Goal: Communication & Community: Answer question/provide support

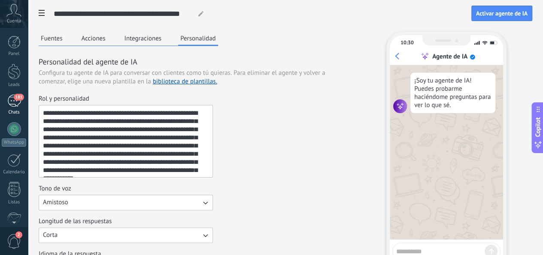
click at [15, 98] on div "Panel Leads 181 Chats WhatsApp Clientes" at bounding box center [14, 183] width 28 height 294
click at [16, 101] on div "181" at bounding box center [14, 100] width 14 height 12
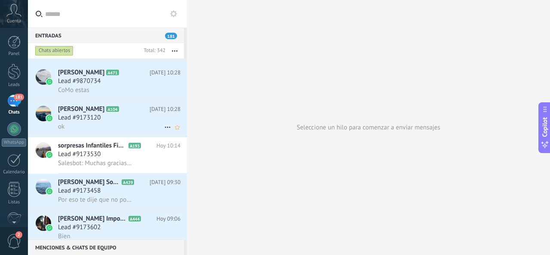
scroll to position [172, 0]
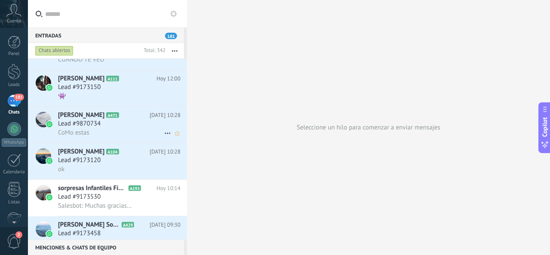
click at [116, 117] on h2 "Felan A471" at bounding box center [103, 115] width 91 height 9
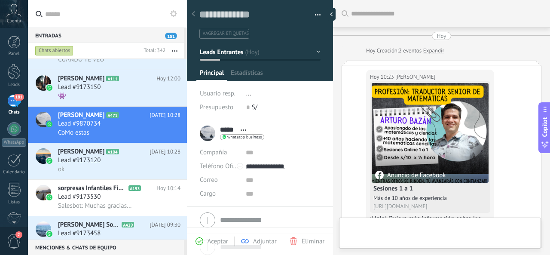
scroll to position [521, 0]
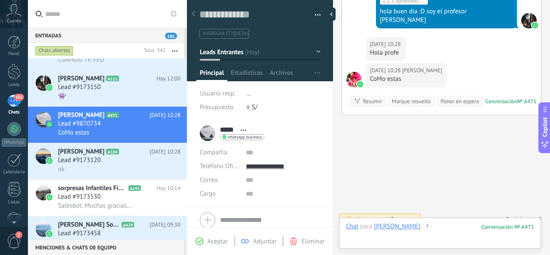
click at [437, 234] on div at bounding box center [440, 235] width 188 height 26
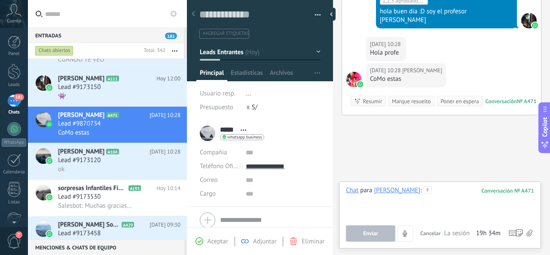
click at [432, 205] on div at bounding box center [440, 202] width 188 height 33
paste div
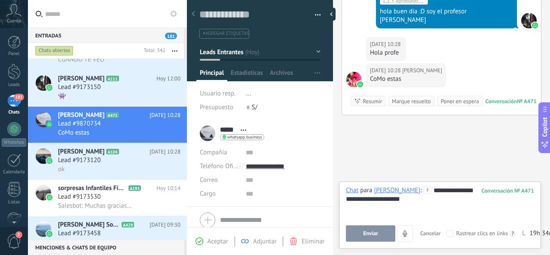
click at [362, 232] on button "Enviar" at bounding box center [370, 233] width 49 height 16
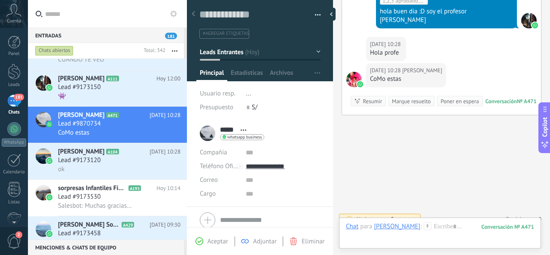
scroll to position [551, 0]
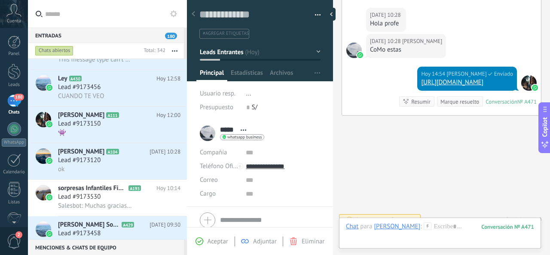
click at [434, 221] on div "Chat Correo Nota Tarea Chat para Felan : 471 Enviar Cancelar Rastrear clics en …" at bounding box center [440, 232] width 202 height 31
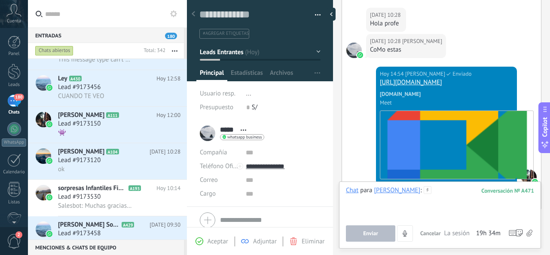
click at [436, 200] on div at bounding box center [440, 202] width 188 height 33
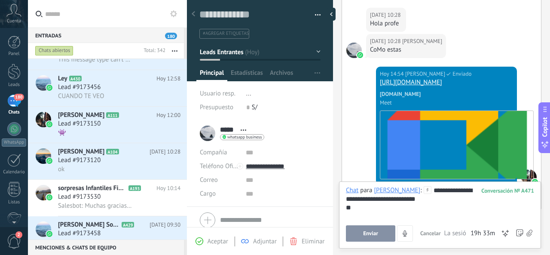
click at [388, 237] on button "Enviar" at bounding box center [370, 233] width 49 height 16
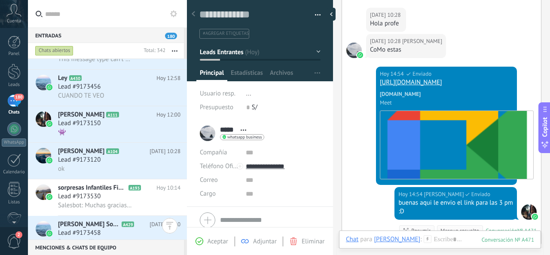
scroll to position [0, 0]
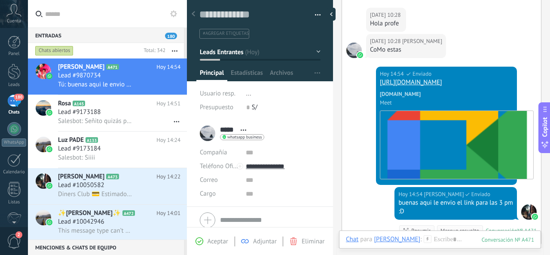
click at [176, 14] on icon at bounding box center [173, 13] width 7 height 7
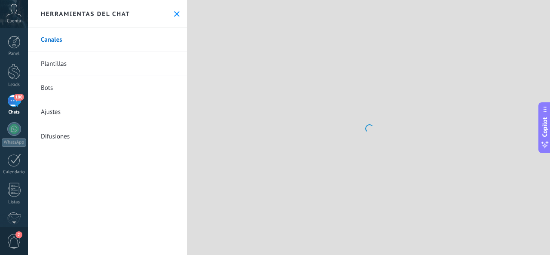
click at [174, 14] on use at bounding box center [177, 14] width 6 height 6
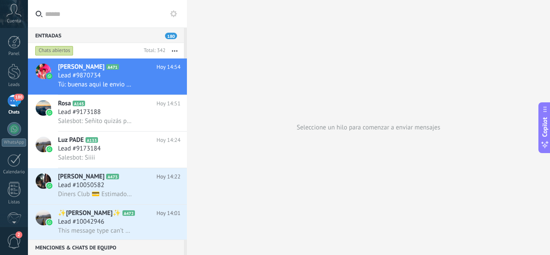
click at [174, 14] on icon at bounding box center [173, 13] width 7 height 7
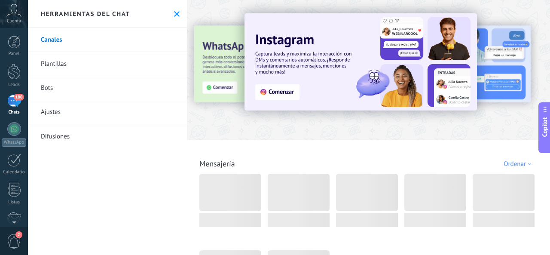
click at [174, 12] on icon at bounding box center [177, 14] width 6 height 6
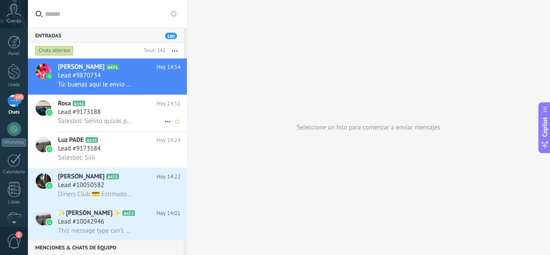
click at [107, 113] on div "Lead #9173188" at bounding box center [119, 112] width 122 height 9
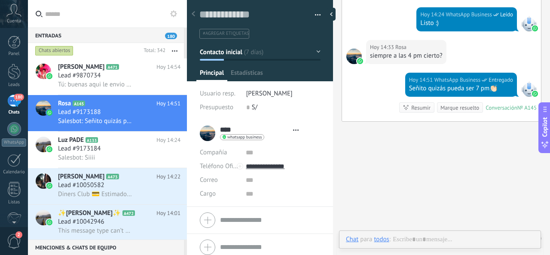
scroll to position [13, 0]
click at [10, 14] on icon at bounding box center [13, 10] width 15 height 13
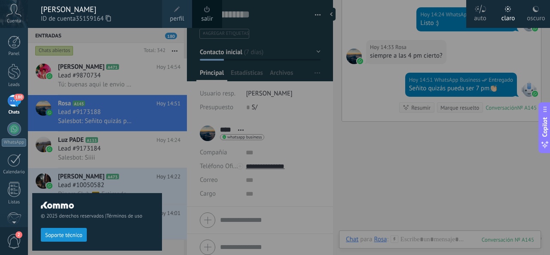
click at [175, 11] on span at bounding box center [177, 9] width 6 height 6
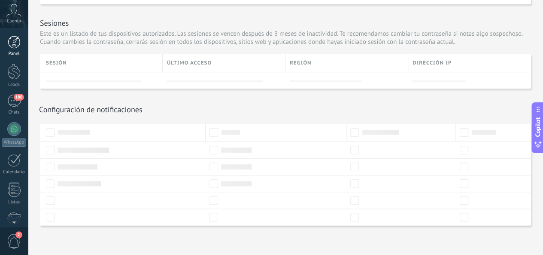
click at [14, 44] on div at bounding box center [14, 42] width 13 height 13
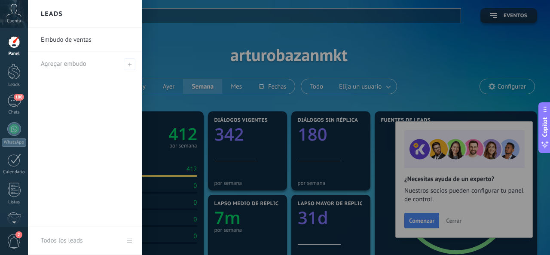
click at [396, 76] on div at bounding box center [303, 127] width 550 height 255
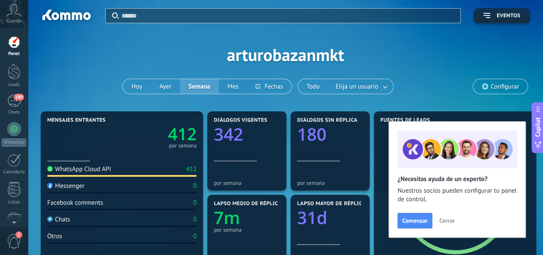
click at [502, 81] on span "Configurar" at bounding box center [500, 86] width 55 height 15
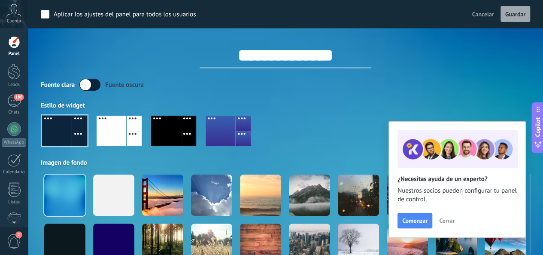
click at [509, 13] on span "Guardar" at bounding box center [516, 14] width 20 height 6
click at [483, 15] on span "Cancelar" at bounding box center [483, 14] width 22 height 8
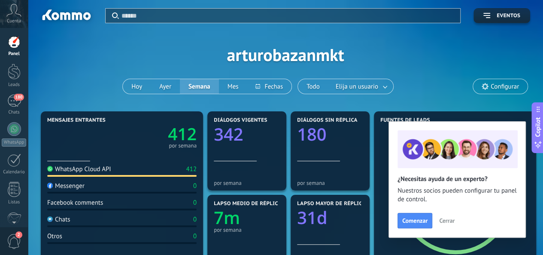
click at [496, 12] on button "Eventos" at bounding box center [502, 15] width 57 height 15
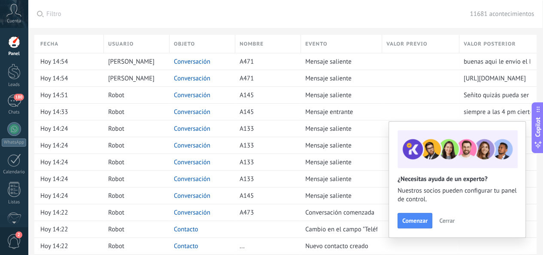
click at [10, 16] on icon at bounding box center [13, 10] width 15 height 13
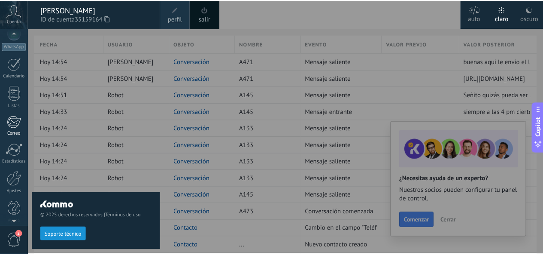
scroll to position [102, 0]
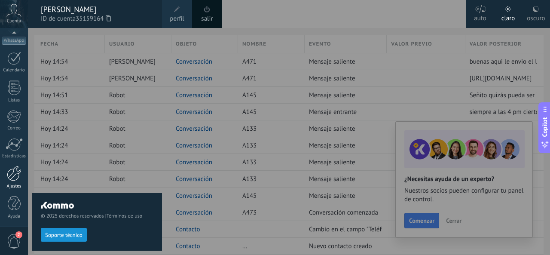
click at [12, 178] on div at bounding box center [14, 173] width 15 height 15
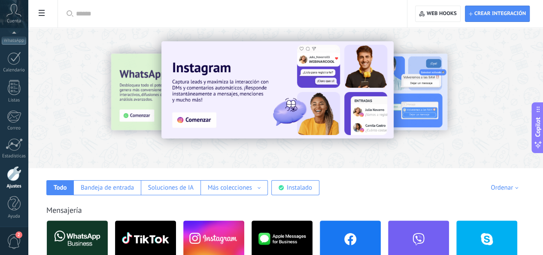
click at [15, 239] on span "2" at bounding box center [14, 241] width 15 height 15
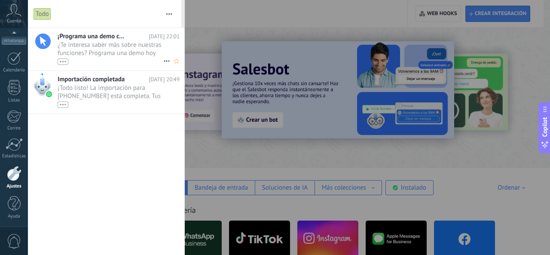
click at [128, 50] on span "¿Te interesa saber más sobre nuestras funciones? Programa una demo hoy mismo! •…" at bounding box center [111, 53] width 106 height 24
click at [8, 90] on div at bounding box center [14, 87] width 13 height 15
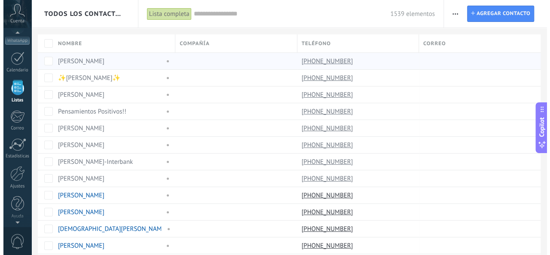
scroll to position [53, 0]
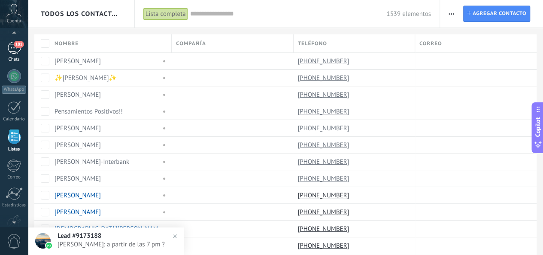
click at [15, 50] on div "181" at bounding box center [14, 48] width 14 height 12
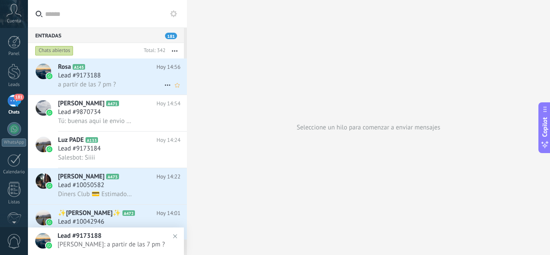
click at [132, 76] on div "Lead #9173188" at bounding box center [119, 75] width 122 height 9
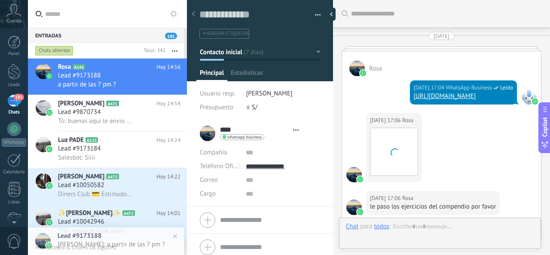
type textarea "**********"
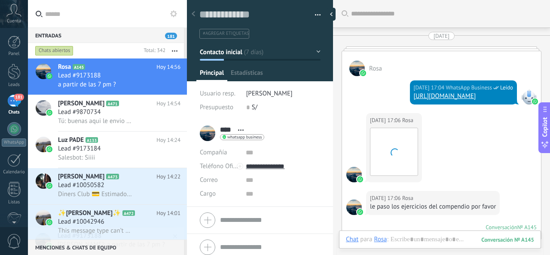
scroll to position [1180, 0]
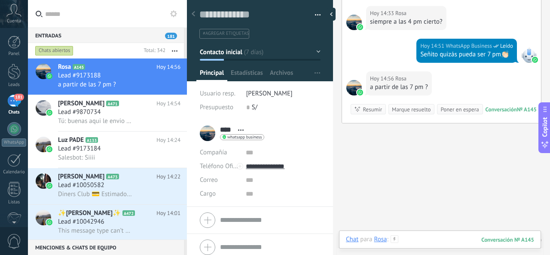
click at [430, 241] on div at bounding box center [440, 248] width 188 height 26
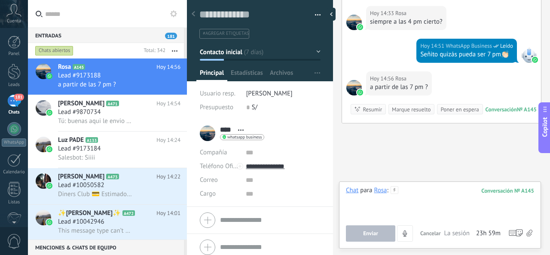
click at [421, 210] on div at bounding box center [440, 202] width 188 height 33
click at [431, 201] on div at bounding box center [440, 202] width 188 height 33
click at [429, 195] on div at bounding box center [440, 202] width 188 height 33
click at [367, 225] on div "**********" at bounding box center [440, 213] width 188 height 55
click at [369, 229] on button "Enviar" at bounding box center [370, 233] width 49 height 16
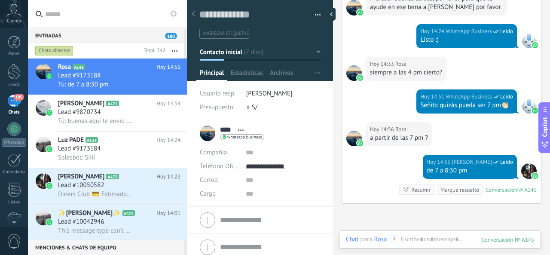
scroll to position [1216, 0]
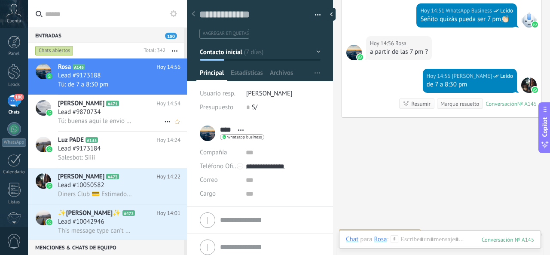
click at [117, 112] on div "Lead #9870734" at bounding box center [119, 112] width 122 height 9
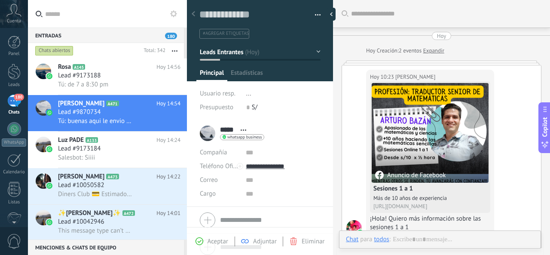
scroll to position [13, 0]
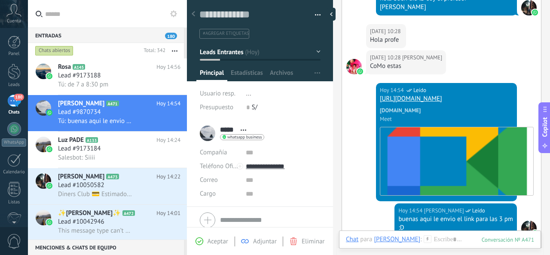
click at [442, 94] on link "https://meet.google.com/xgc-xmpk-wco" at bounding box center [411, 98] width 62 height 8
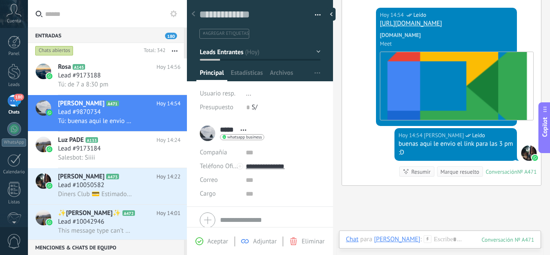
scroll to position [663, 0]
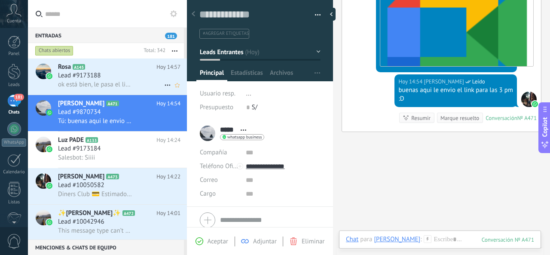
click at [133, 72] on div "Lead #9173188" at bounding box center [119, 75] width 122 height 9
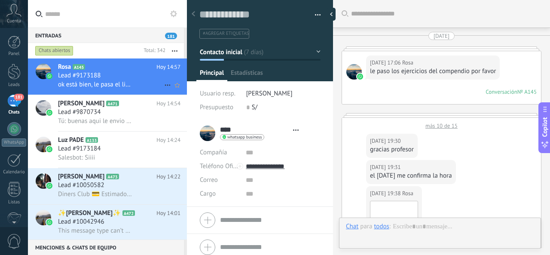
type textarea "**********"
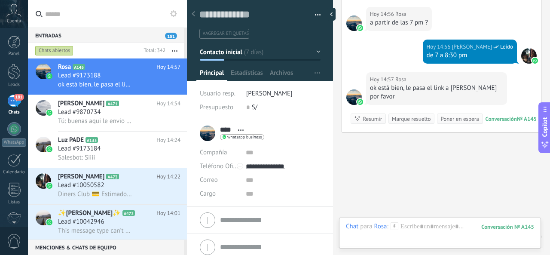
scroll to position [1125, 0]
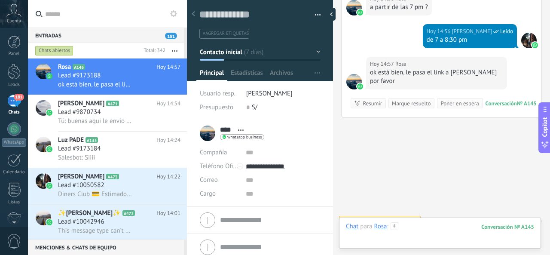
click at [420, 226] on div at bounding box center [440, 235] width 188 height 26
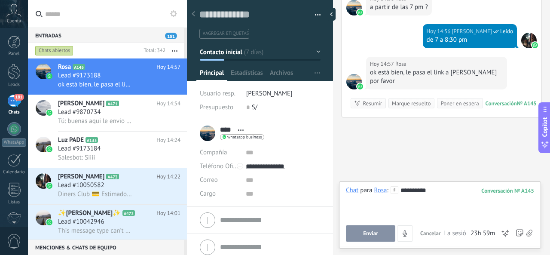
click at [381, 238] on button "Enviar" at bounding box center [370, 233] width 49 height 16
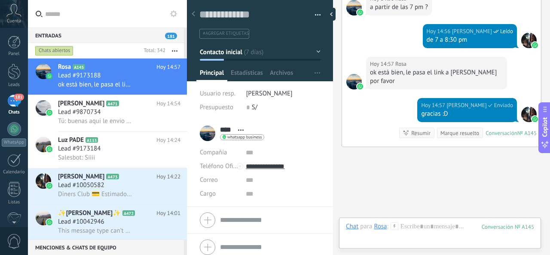
click at [434, 244] on div "No hay tareas. Crear una Participantes: 0 Agregar usuario Bots: 0" at bounding box center [441, 251] width 200 height 14
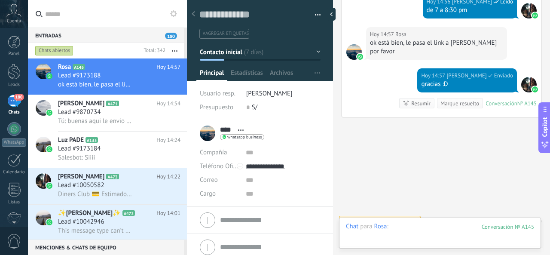
click at [445, 236] on div at bounding box center [440, 235] width 188 height 26
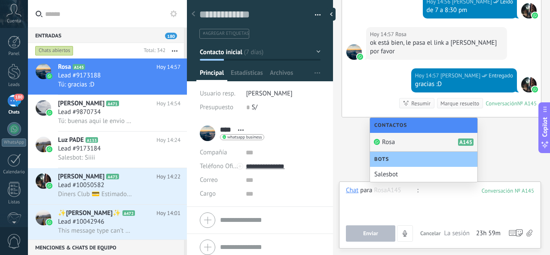
click at [422, 195] on div at bounding box center [440, 202] width 189 height 33
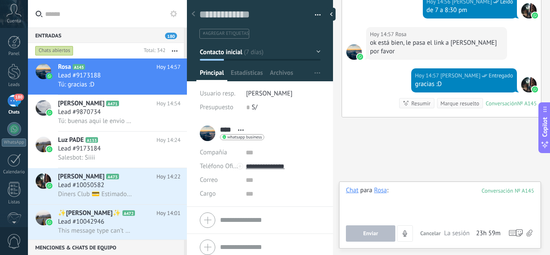
click at [431, 193] on div at bounding box center [440, 202] width 189 height 33
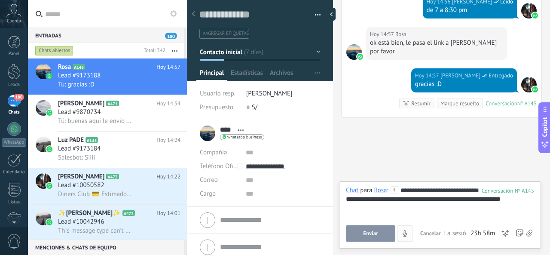
click at [377, 232] on span "Enviar" at bounding box center [370, 233] width 15 height 6
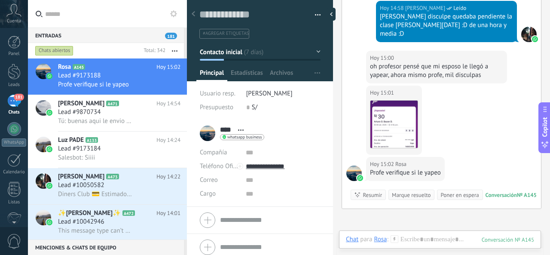
scroll to position [1245, 0]
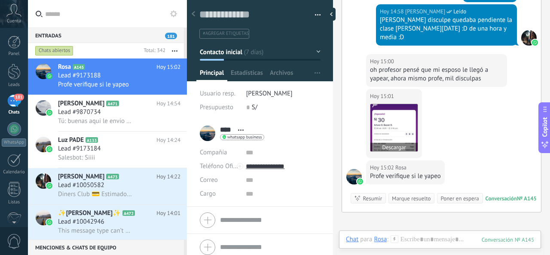
click at [400, 108] on img at bounding box center [393, 127] width 47 height 47
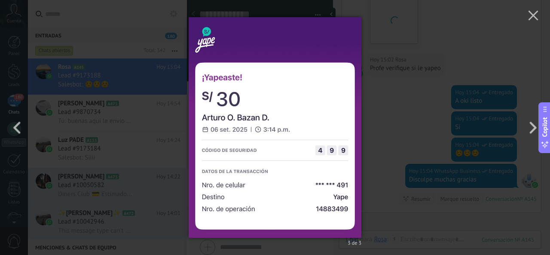
scroll to position [1381, 0]
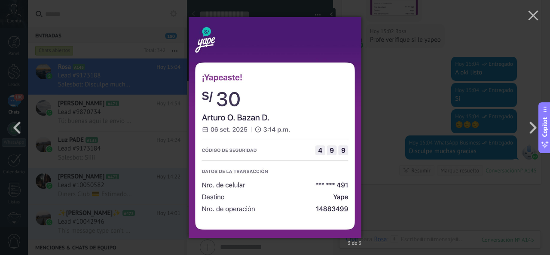
click at [174, 55] on div "3 de 3" at bounding box center [275, 127] width 550 height 255
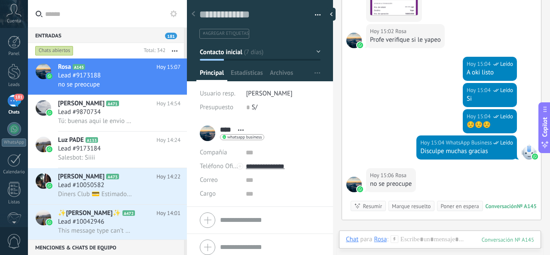
scroll to position [1419, 0]
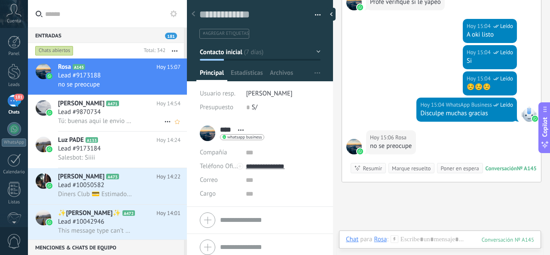
drag, startPoint x: 118, startPoint y: 141, endPoint x: 114, endPoint y: 104, distance: 38.0
click at [119, 141] on h2 "Luz PADE A133" at bounding box center [107, 140] width 98 height 9
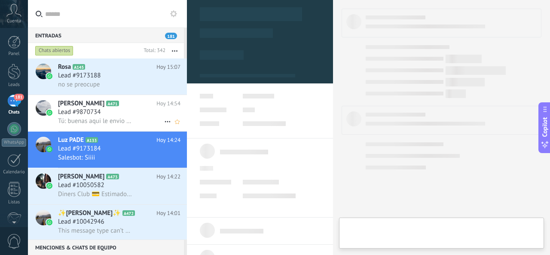
click at [117, 115] on div "Lead #9870734" at bounding box center [119, 112] width 122 height 9
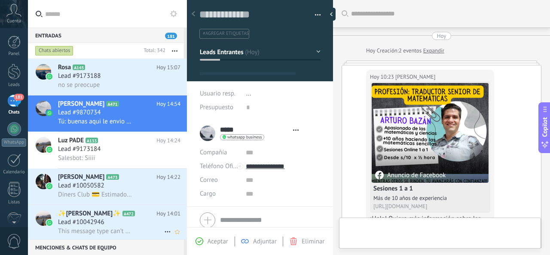
click at [128, 218] on div "Lead #10042946" at bounding box center [119, 222] width 122 height 9
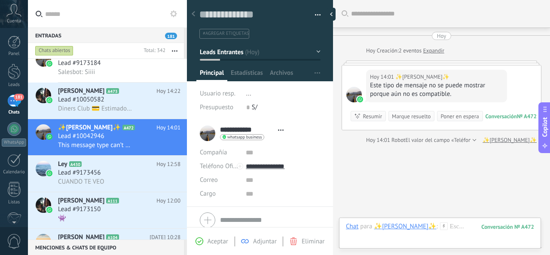
scroll to position [13, 0]
click at [93, 129] on span "✨[PERSON_NAME]✨" at bounding box center [89, 127] width 63 height 9
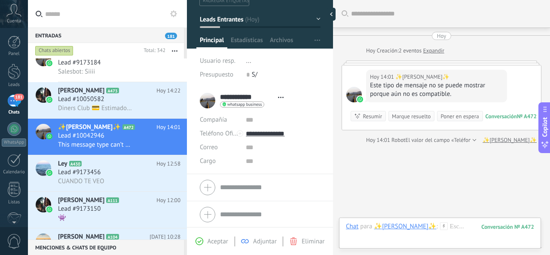
scroll to position [0, 0]
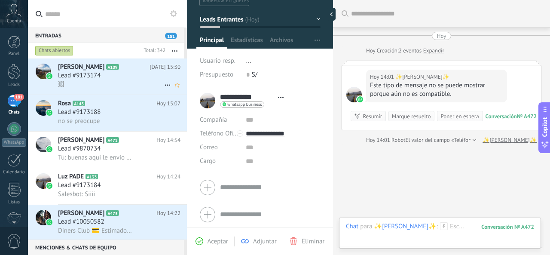
click at [139, 79] on div "Lead #9173174" at bounding box center [119, 75] width 122 height 9
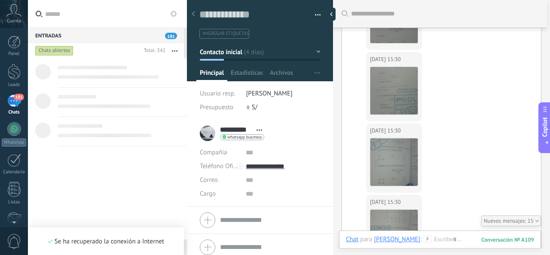
scroll to position [2194, 0]
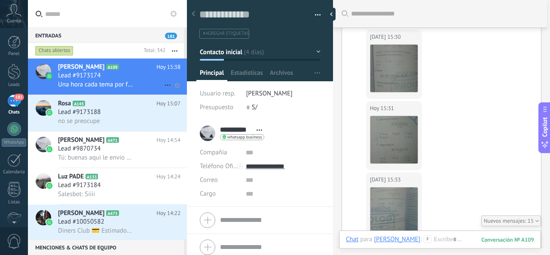
click at [134, 74] on div "Lead #9173174" at bounding box center [119, 75] width 122 height 9
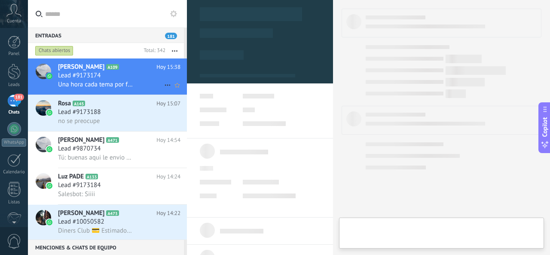
click at [134, 74] on div "Lead #9173174" at bounding box center [119, 75] width 122 height 9
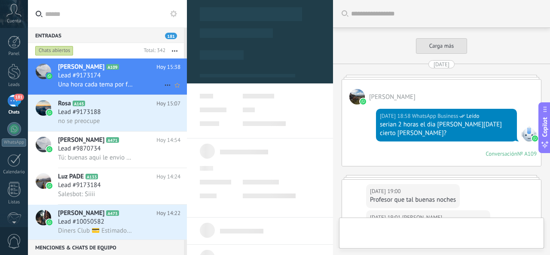
type textarea "**********"
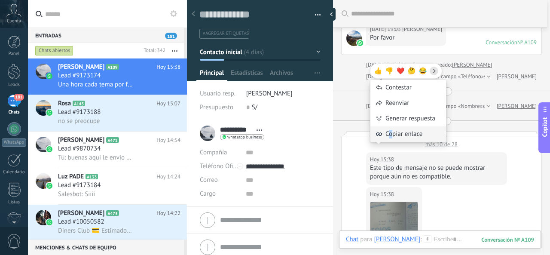
click at [390, 135] on span "Copiar enlace" at bounding box center [403, 134] width 37 height 9
click at [419, 47] on div "08.09.2025 Frank Papa 08.09.2025 18:58 WhatsApp Business Leído serian 2 horas e…" at bounding box center [441, 203] width 200 height 1032
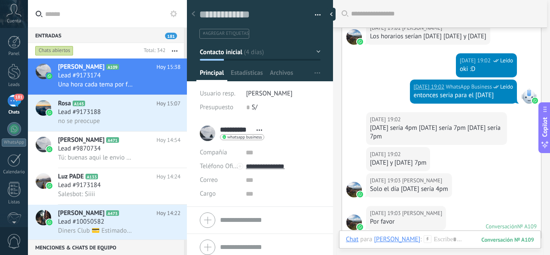
scroll to position [158, 0]
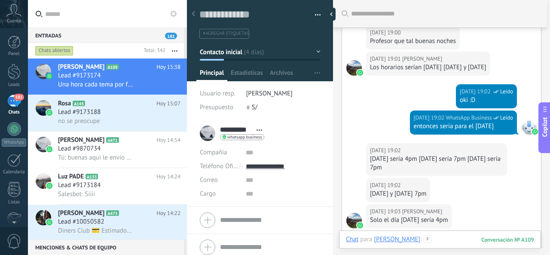
click at [421, 236] on div at bounding box center [440, 248] width 188 height 26
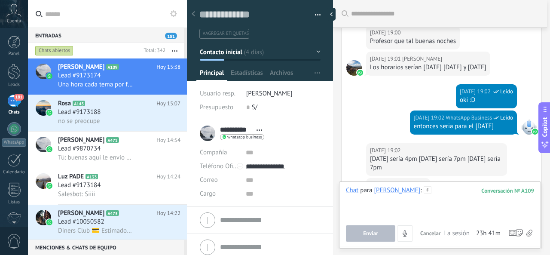
click at [436, 206] on div at bounding box center [440, 202] width 188 height 33
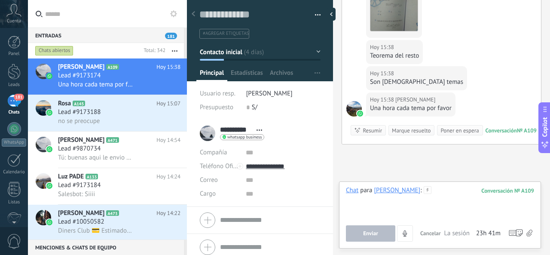
scroll to position [975, 0]
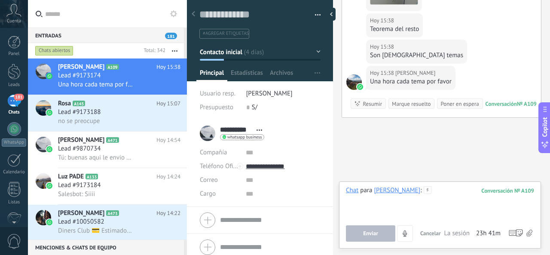
click at [450, 192] on div at bounding box center [440, 202] width 188 height 33
drag, startPoint x: 448, startPoint y: 189, endPoint x: 383, endPoint y: 172, distance: 66.9
click at [384, 173] on div "Buscar Carga más 08.09.2025 Frank Papa 08.09.2025 18:58 WhatsApp Business Leído…" at bounding box center [441, 127] width 217 height 255
drag, startPoint x: 425, startPoint y: 189, endPoint x: 406, endPoint y: 189, distance: 18.9
click at [406, 189] on div "Chat para Frank Papa : 109 *" at bounding box center [440, 202] width 188 height 33
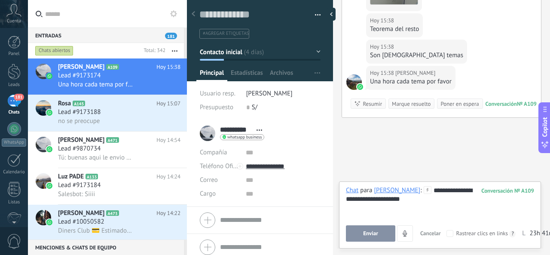
drag, startPoint x: 440, startPoint y: 191, endPoint x: 408, endPoint y: 224, distance: 45.6
click at [428, 212] on div "**********" at bounding box center [440, 202] width 189 height 33
drag, startPoint x: 380, startPoint y: 242, endPoint x: 356, endPoint y: 216, distance: 35.9
click at [356, 216] on div "**********" at bounding box center [440, 202] width 189 height 33
click at [374, 235] on span "Enviar" at bounding box center [370, 233] width 15 height 6
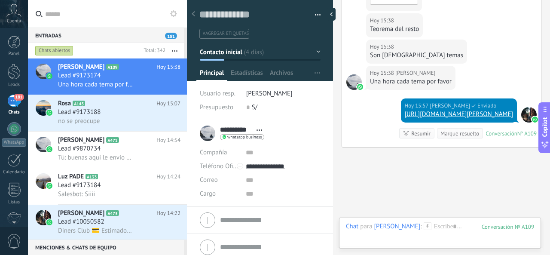
scroll to position [1004, 0]
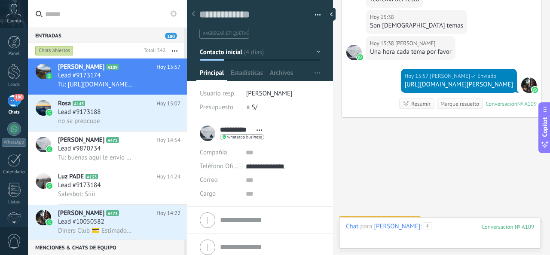
click at [433, 225] on div at bounding box center [440, 235] width 188 height 26
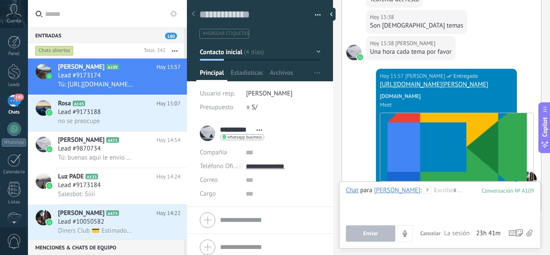
click at [432, 231] on span "Cancelar" at bounding box center [430, 232] width 21 height 7
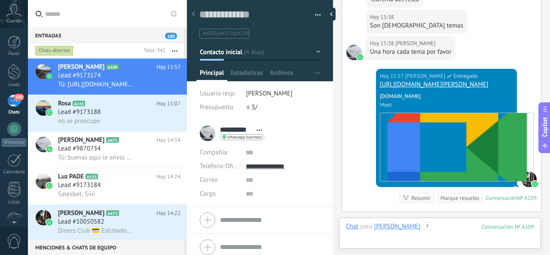
click at [436, 228] on div at bounding box center [440, 235] width 188 height 26
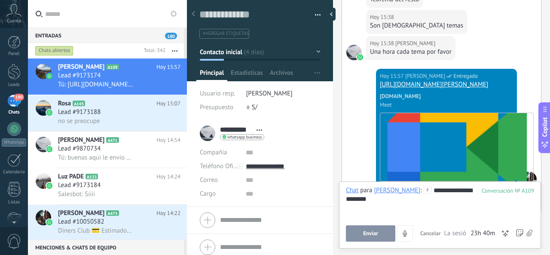
click at [538, 102] on button "Copilot" at bounding box center [544, 127] width 12 height 51
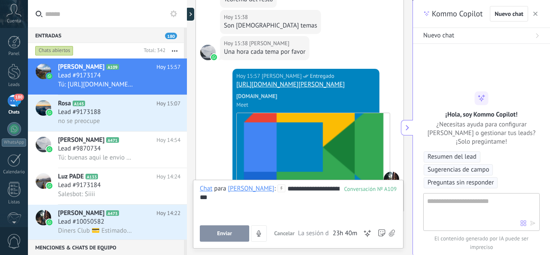
type textarea "**********"
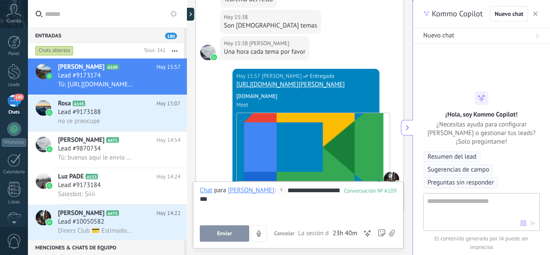
scroll to position [26, 0]
click at [460, 159] on span "Resumen del lead" at bounding box center [451, 156] width 49 height 9
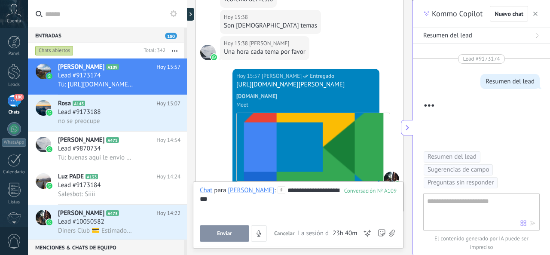
click at [370, 212] on div at bounding box center [298, 216] width 197 height 9
click at [226, 225] on div "**********" at bounding box center [298, 213] width 197 height 55
click at [234, 229] on button "Enviar" at bounding box center [224, 233] width 49 height 16
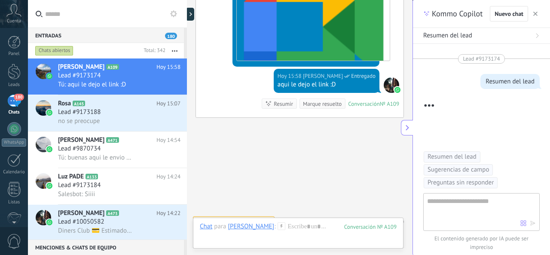
scroll to position [1039, 0]
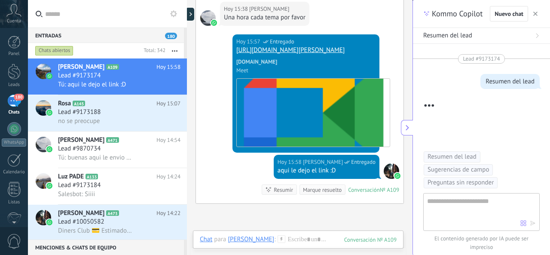
click at [307, 46] on link "[URL][DOMAIN_NAME][PERSON_NAME]" at bounding box center [290, 50] width 108 height 8
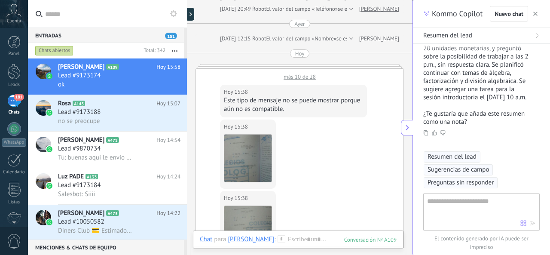
scroll to position [484, 0]
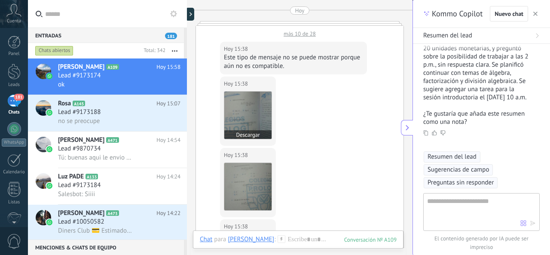
click at [246, 97] on img at bounding box center [247, 114] width 47 height 47
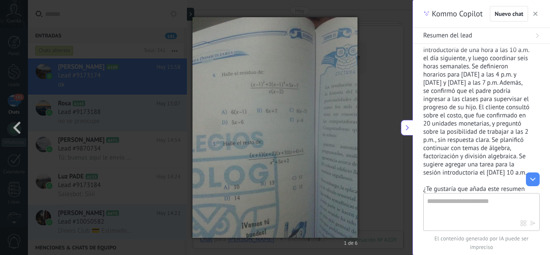
scroll to position [129, 0]
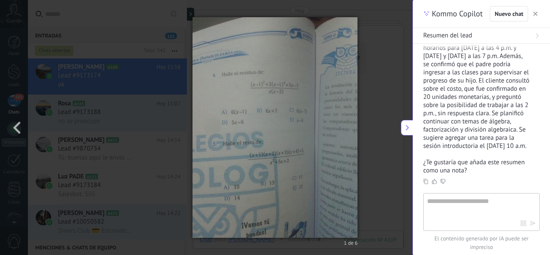
click at [281, 154] on img at bounding box center [274, 127] width 165 height 255
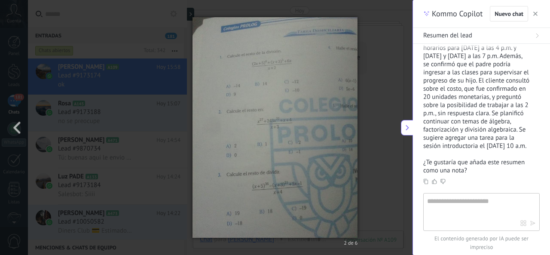
click at [327, 177] on img at bounding box center [274, 127] width 165 height 255
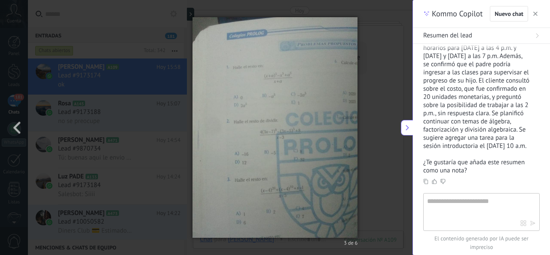
click at [321, 172] on img at bounding box center [274, 127] width 165 height 255
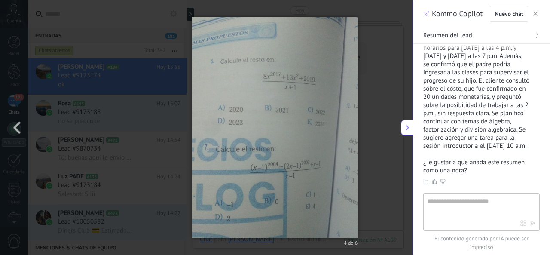
click at [158, 132] on div "4 de 6" at bounding box center [275, 127] width 550 height 255
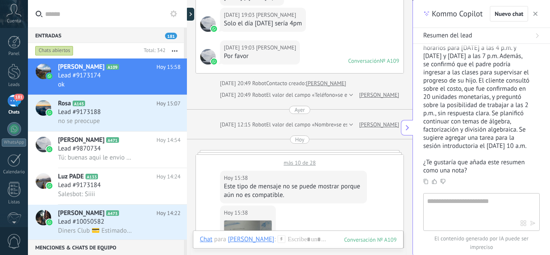
scroll to position [484, 0]
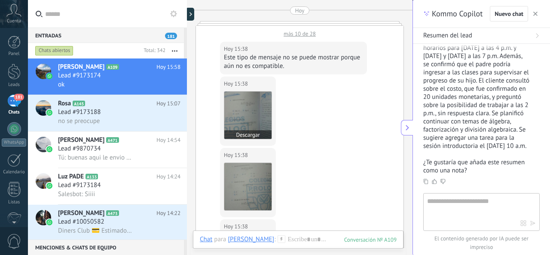
click at [242, 91] on img at bounding box center [247, 114] width 47 height 47
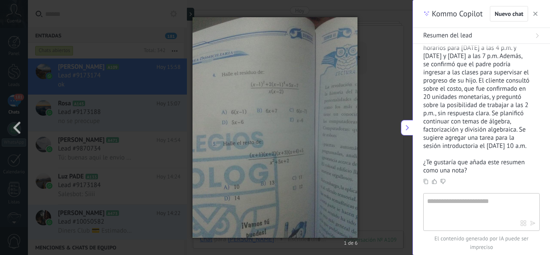
click at [408, 131] on icon at bounding box center [407, 127] width 7 height 7
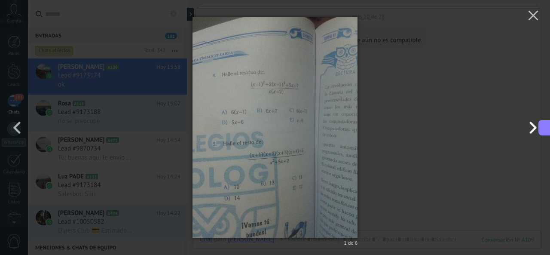
click at [535, 127] on button "button" at bounding box center [530, 127] width 39 height 47
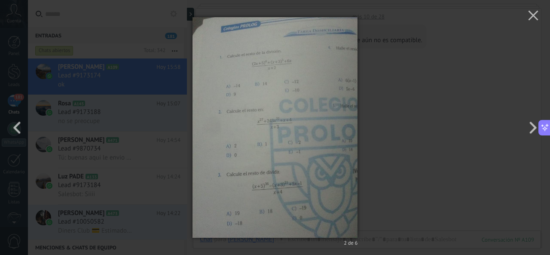
click at [268, 62] on img at bounding box center [274, 127] width 165 height 255
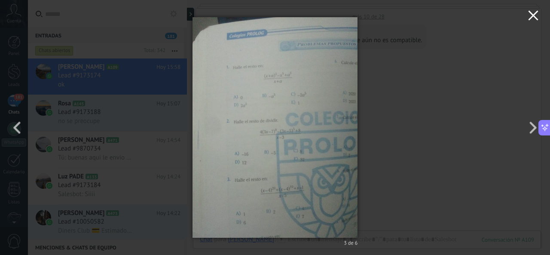
click at [535, 18] on use "button" at bounding box center [533, 15] width 10 height 10
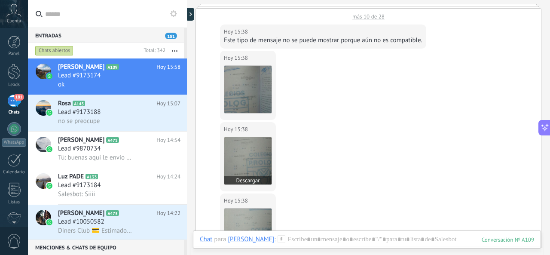
click at [247, 148] on img at bounding box center [247, 160] width 47 height 47
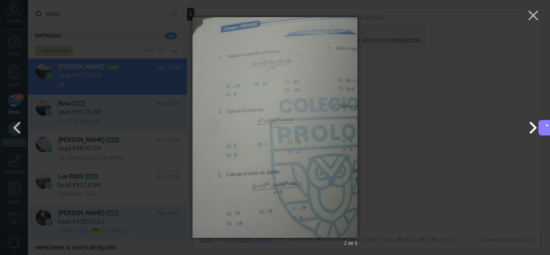
click at [533, 125] on button "button" at bounding box center [530, 127] width 39 height 47
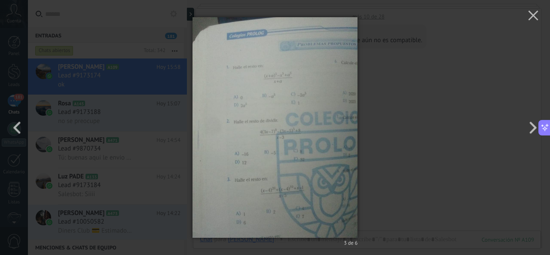
click at [440, 110] on div "3 de 6" at bounding box center [275, 127] width 550 height 255
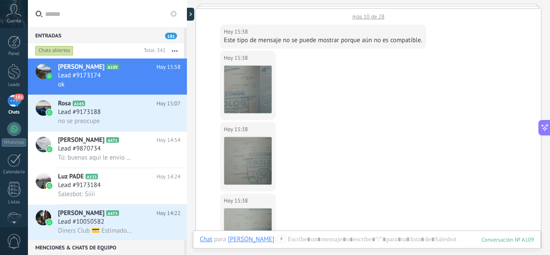
scroll to position [527, 0]
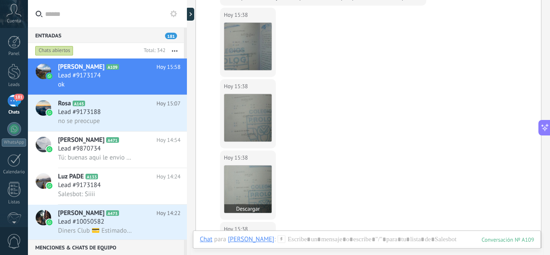
click at [256, 182] on img at bounding box center [247, 188] width 47 height 47
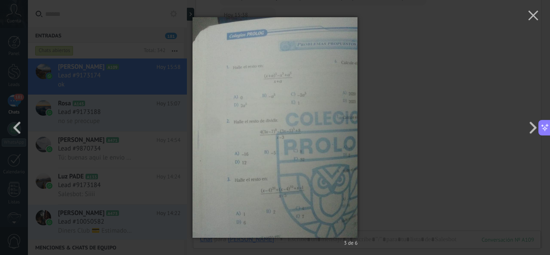
click at [285, 117] on img at bounding box center [274, 127] width 165 height 255
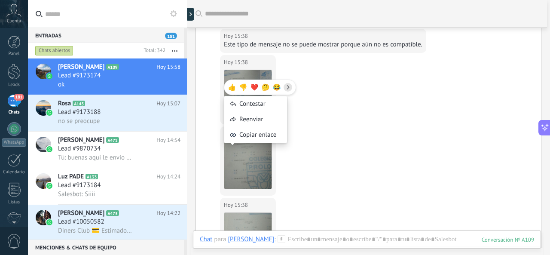
click at [314, 159] on div "Hoy 15:38 Frank Papa Descargar" at bounding box center [368, 161] width 345 height 71
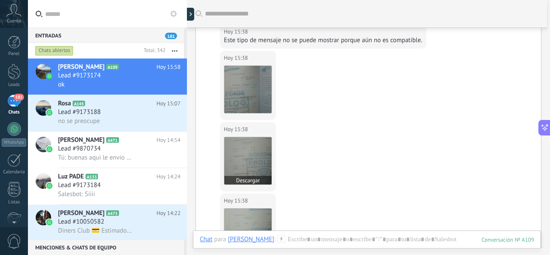
click at [265, 163] on img at bounding box center [247, 160] width 47 height 47
click at [254, 217] on img at bounding box center [247, 231] width 47 height 47
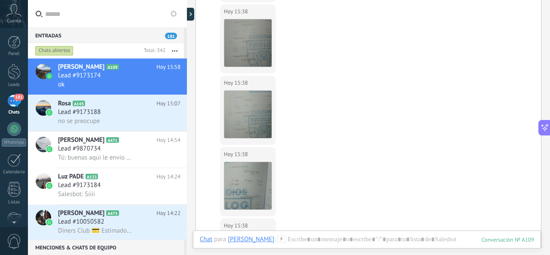
scroll to position [612, 0]
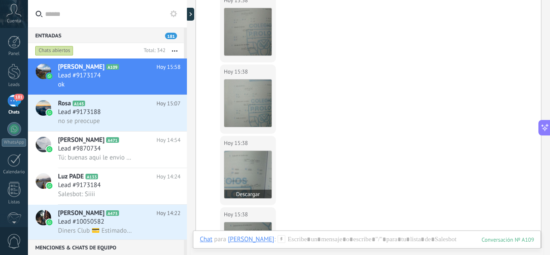
click at [248, 178] on img at bounding box center [247, 174] width 47 height 47
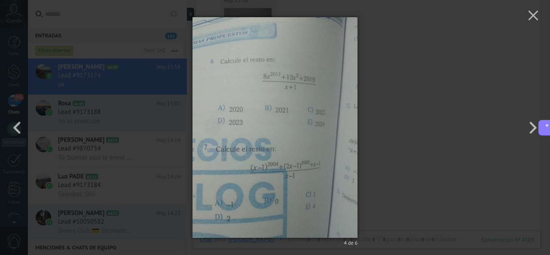
click at [429, 114] on div "4 de 6" at bounding box center [275, 127] width 550 height 255
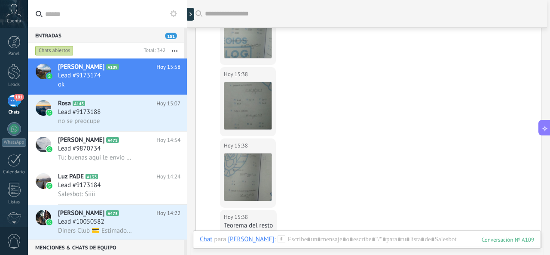
scroll to position [741, 0]
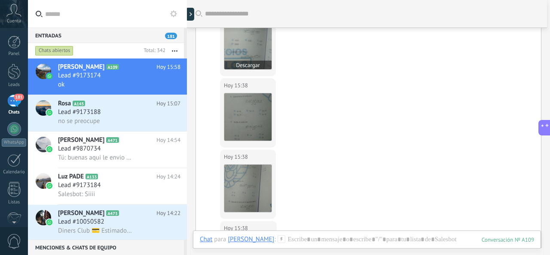
click at [253, 56] on img at bounding box center [247, 45] width 47 height 47
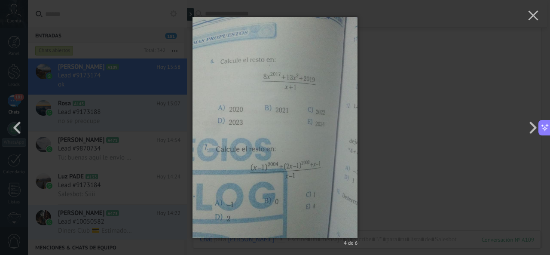
click at [430, 97] on div "4 de 6" at bounding box center [275, 127] width 550 height 255
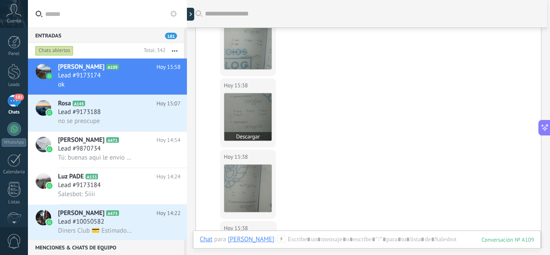
click at [243, 119] on img at bounding box center [247, 116] width 47 height 47
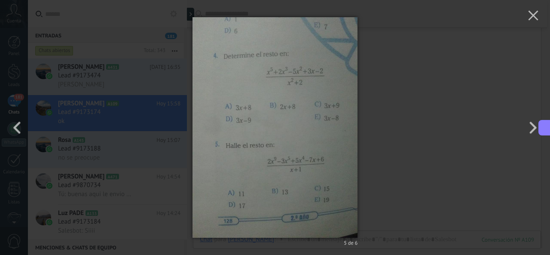
click at [424, 61] on div "5 de 6" at bounding box center [275, 127] width 550 height 255
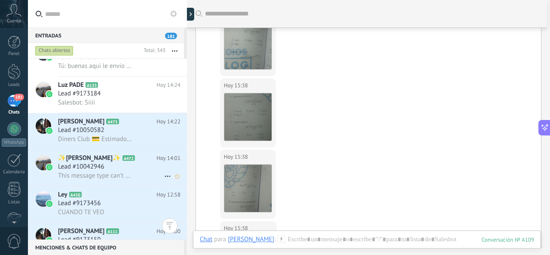
scroll to position [172, 0]
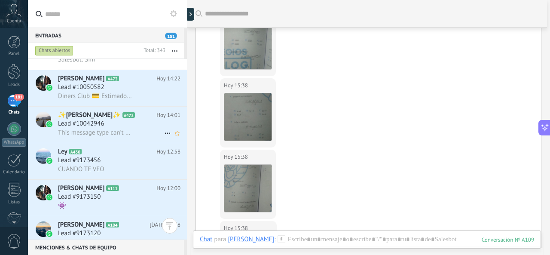
click at [126, 131] on span "This message type can’t be displayed because it’s not supported yet." at bounding box center [95, 132] width 75 height 8
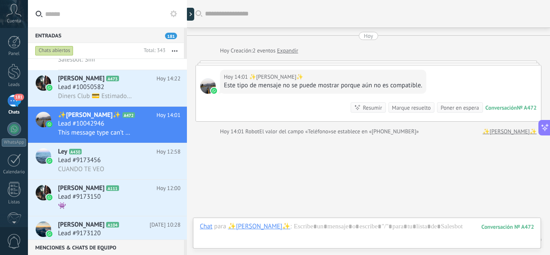
click at [309, 63] on div at bounding box center [368, 63] width 346 height 4
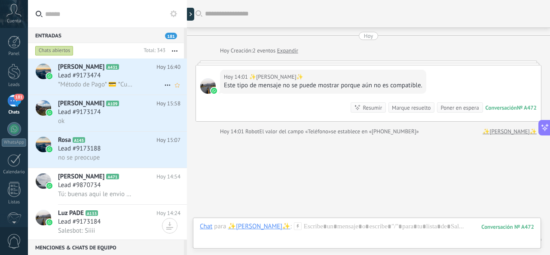
click at [125, 75] on div "Lead #9173474" at bounding box center [119, 75] width 122 height 9
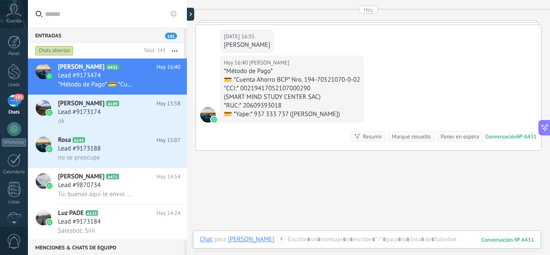
scroll to position [827, 0]
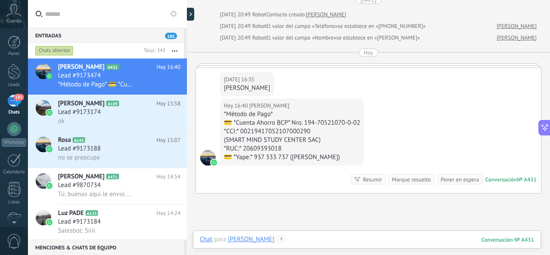
click at [328, 238] on div at bounding box center [367, 248] width 334 height 26
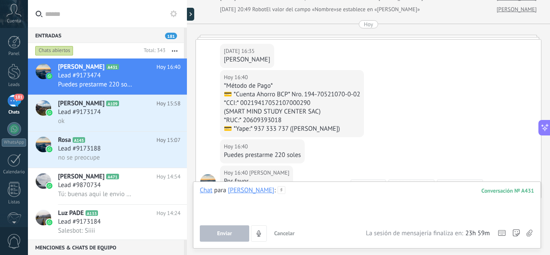
scroll to position [884, 0]
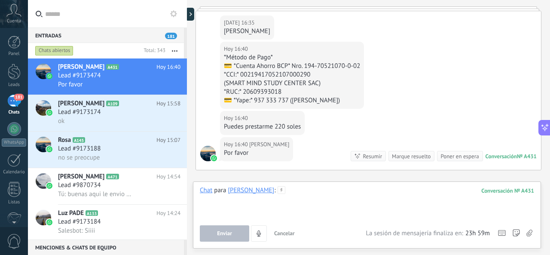
click at [309, 191] on div at bounding box center [367, 202] width 334 height 33
click at [229, 233] on span "Enviar" at bounding box center [224, 233] width 15 height 6
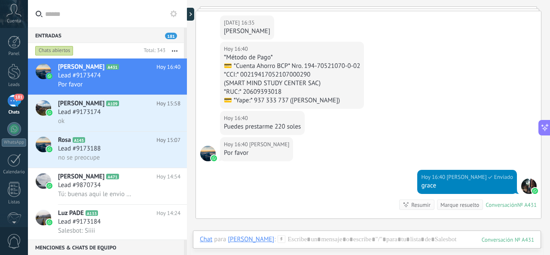
scroll to position [995, 0]
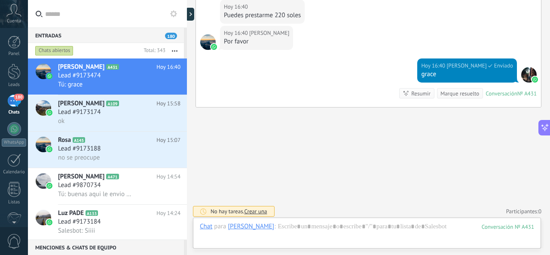
click at [314, 233] on div at bounding box center [367, 235] width 334 height 26
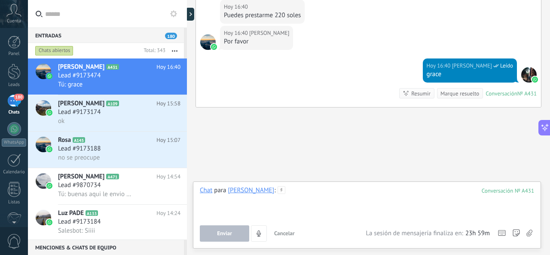
click at [314, 193] on div at bounding box center [367, 202] width 334 height 33
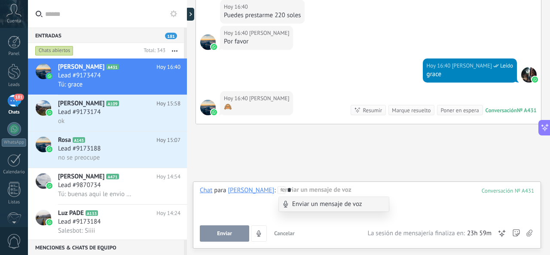
scroll to position [1012, 0]
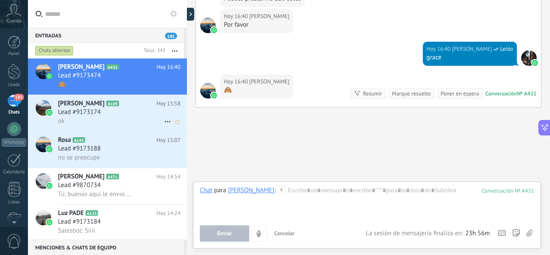
click at [119, 111] on div "Lead #9173174" at bounding box center [119, 112] width 122 height 9
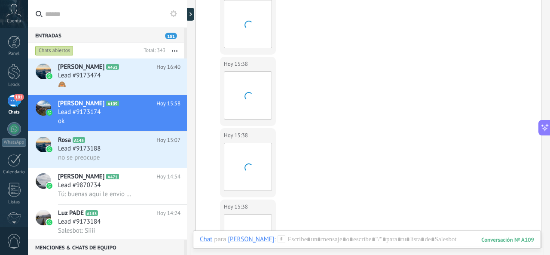
scroll to position [483, 0]
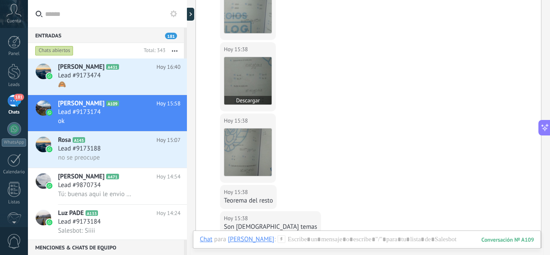
click at [257, 81] on img at bounding box center [247, 80] width 47 height 47
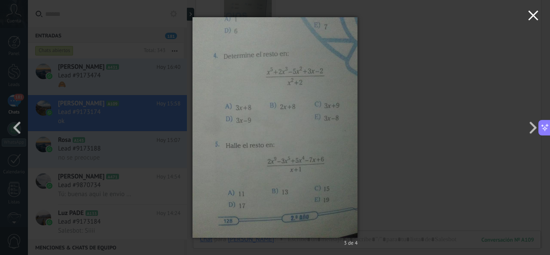
click at [541, 18] on button "button" at bounding box center [533, 17] width 34 height 34
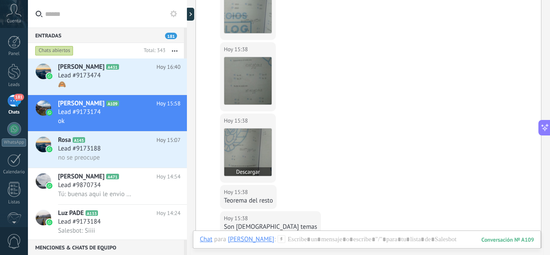
click at [228, 149] on img at bounding box center [247, 151] width 47 height 47
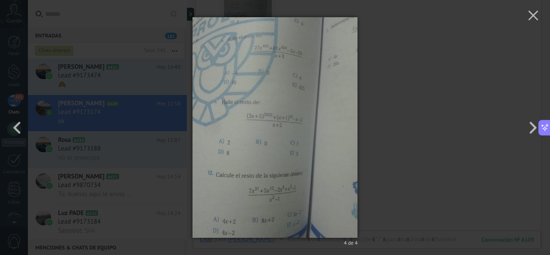
click at [179, 72] on div "4 de 4" at bounding box center [275, 127] width 550 height 255
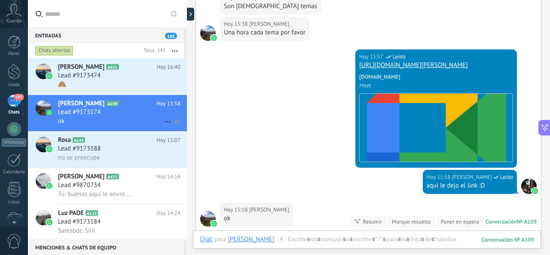
scroll to position [702, 0]
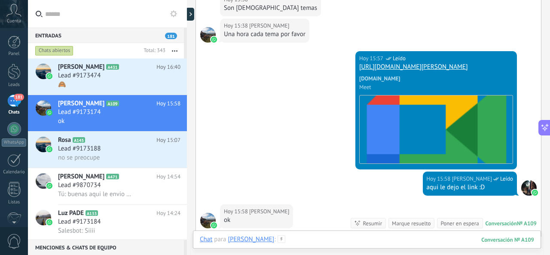
click at [331, 239] on div at bounding box center [367, 248] width 334 height 26
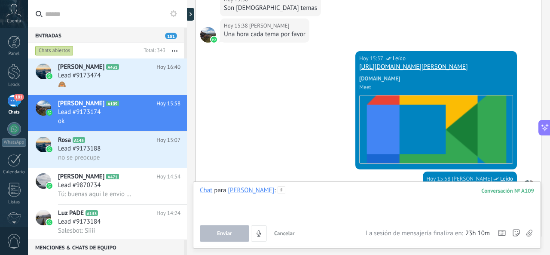
click at [317, 198] on div at bounding box center [367, 202] width 334 height 33
paste div
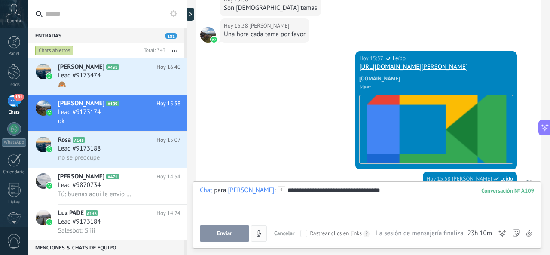
click at [232, 235] on button "Enviar" at bounding box center [224, 233] width 49 height 16
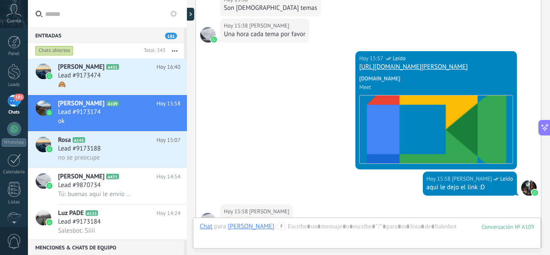
scroll to position [880, 0]
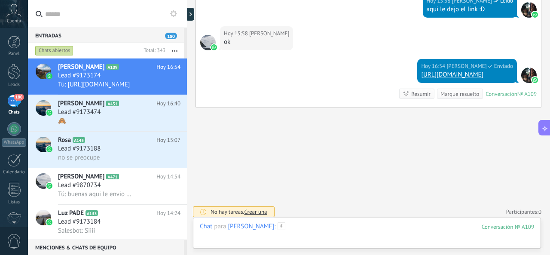
click at [338, 227] on div at bounding box center [367, 235] width 334 height 26
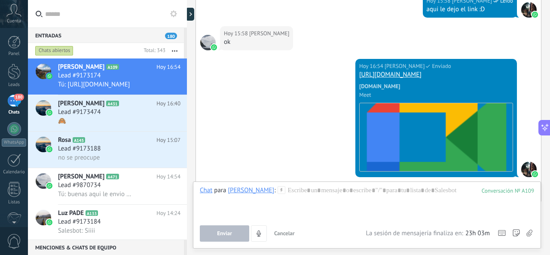
click at [342, 221] on div "Chat para Frank Papa : 109 Enviar Cancelar Rastrear clics en links ? Reducir li…" at bounding box center [367, 213] width 334 height 55
click at [338, 200] on div at bounding box center [367, 202] width 334 height 33
type input "*"
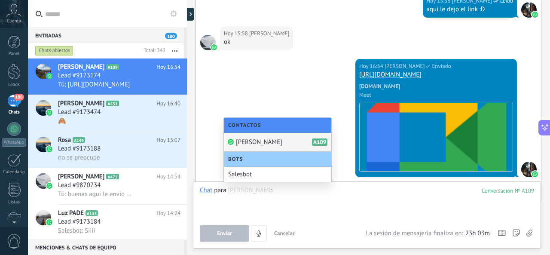
click at [333, 201] on div at bounding box center [367, 202] width 335 height 33
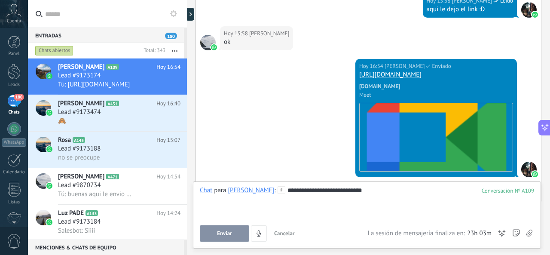
click at [230, 241] on button "Enviar" at bounding box center [224, 233] width 49 height 16
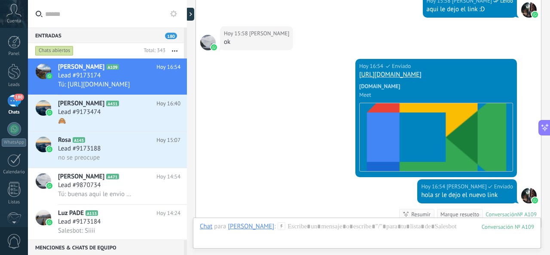
scroll to position [999, 0]
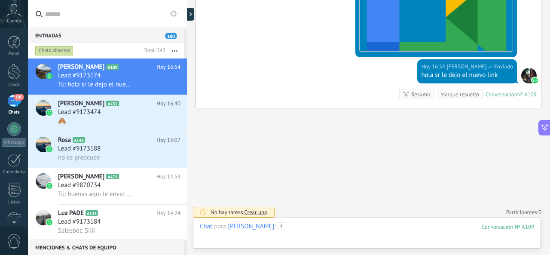
click at [351, 232] on div at bounding box center [367, 235] width 334 height 26
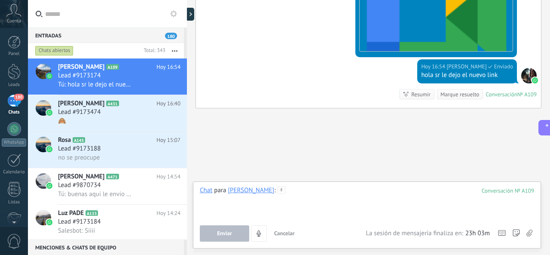
click at [302, 197] on div at bounding box center [367, 202] width 334 height 33
click at [300, 195] on div at bounding box center [367, 202] width 334 height 33
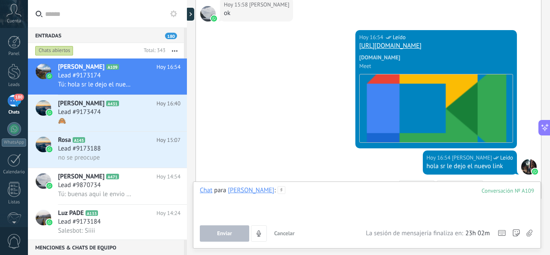
scroll to position [871, 0]
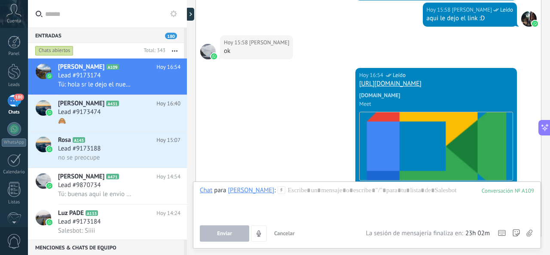
click at [411, 80] on link "[URL][DOMAIN_NAME]" at bounding box center [390, 83] width 62 height 8
drag, startPoint x: 463, startPoint y: 82, endPoint x: 356, endPoint y: 80, distance: 107.4
click at [356, 80] on div "Hoy 16:54 Arturo Bazan Leído https://meet.google.com/pax-jrah-oiv meet.google.c…" at bounding box center [435, 127] width 161 height 118
copy link "[URL][DOMAIN_NAME]"
click at [311, 188] on div at bounding box center [367, 202] width 334 height 33
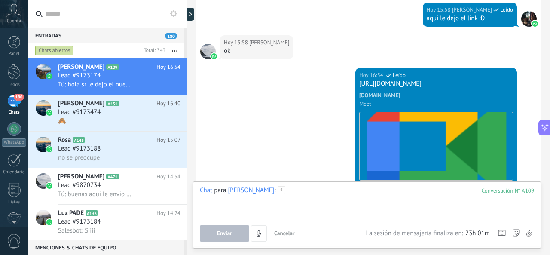
click at [310, 192] on div at bounding box center [367, 202] width 334 height 33
paste div
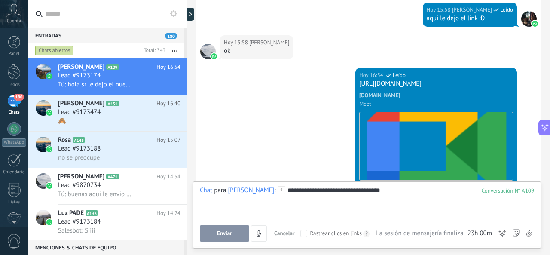
click at [217, 233] on span "Enviar" at bounding box center [224, 233] width 15 height 6
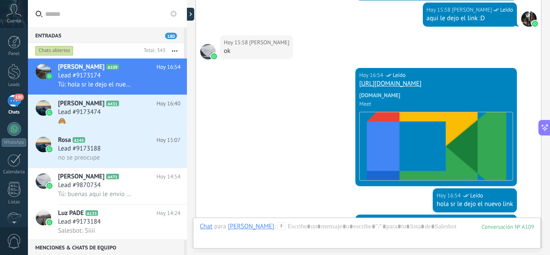
scroll to position [1026, 0]
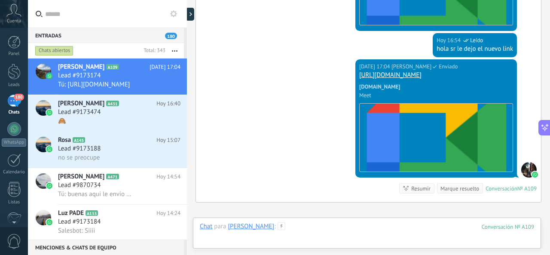
click at [327, 224] on div at bounding box center [367, 235] width 334 height 26
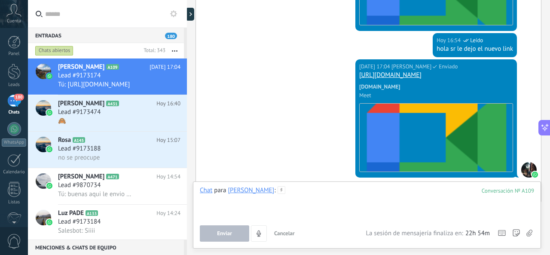
click at [324, 205] on div at bounding box center [367, 202] width 334 height 33
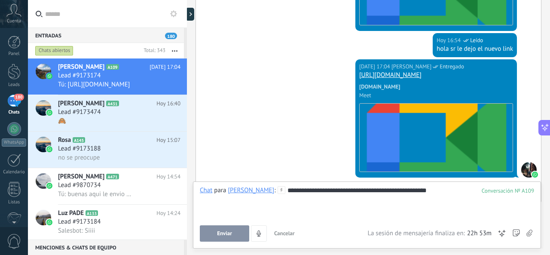
click at [229, 232] on span "Enviar" at bounding box center [224, 233] width 15 height 6
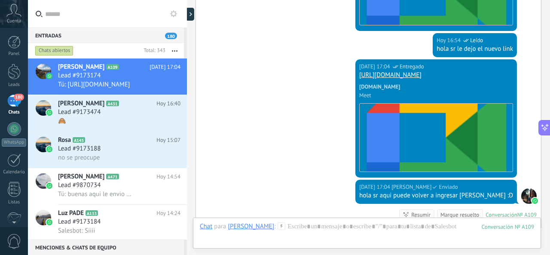
scroll to position [1146, 0]
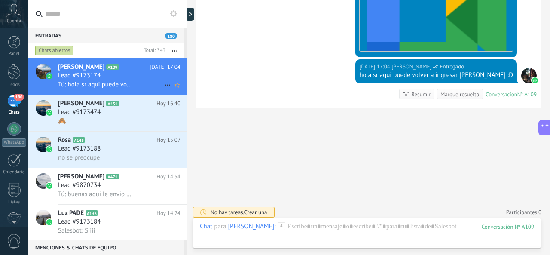
click at [119, 78] on div "Lead #9173174" at bounding box center [119, 75] width 122 height 9
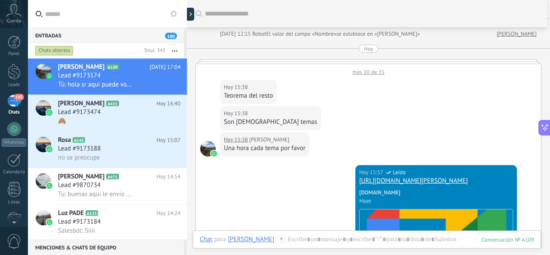
scroll to position [1555, 0]
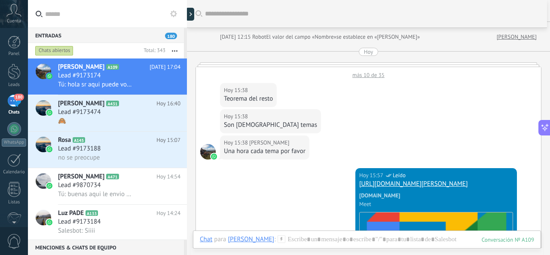
click at [254, 62] on div at bounding box center [368, 64] width 346 height 4
click at [259, 62] on div at bounding box center [368, 64] width 346 height 4
click at [362, 69] on div "más 10 de 35" at bounding box center [368, 73] width 345 height 12
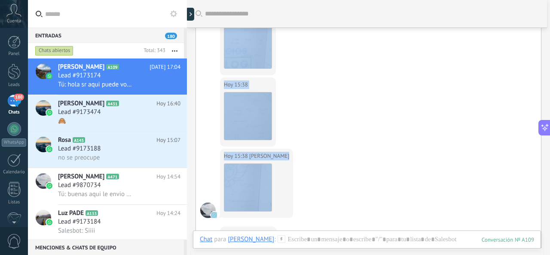
scroll to position [1920, 0]
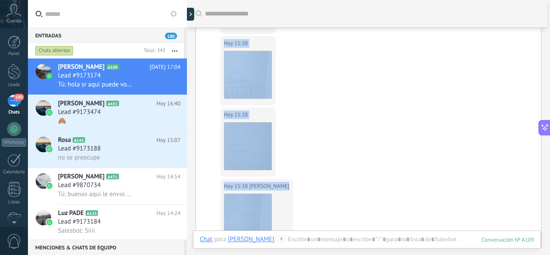
click at [311, 82] on div "Hoy 15:38 Frank Papa Descargar" at bounding box center [368, 71] width 345 height 71
click at [298, 82] on div "Hoy 15:38 Frank Papa Descargar" at bounding box center [368, 71] width 345 height 71
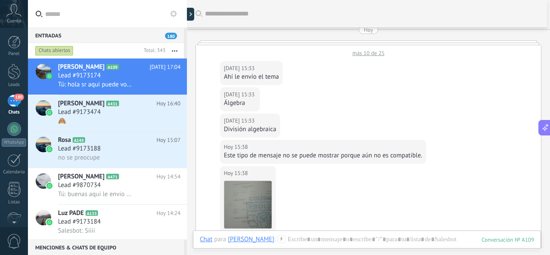
scroll to position [1491, 0]
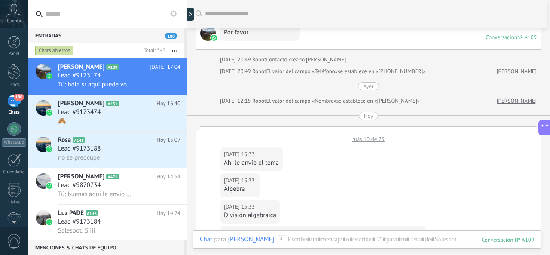
click at [368, 134] on div "más 10 de 25" at bounding box center [368, 137] width 345 height 12
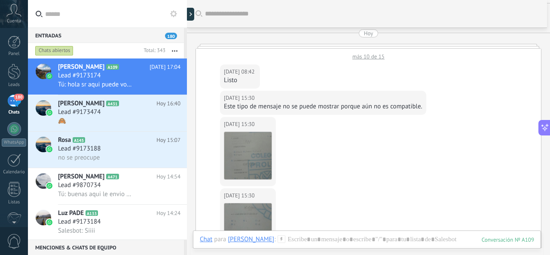
scroll to position [1560, 0]
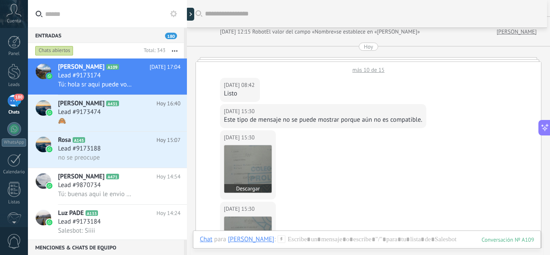
click at [258, 153] on img at bounding box center [247, 168] width 47 height 47
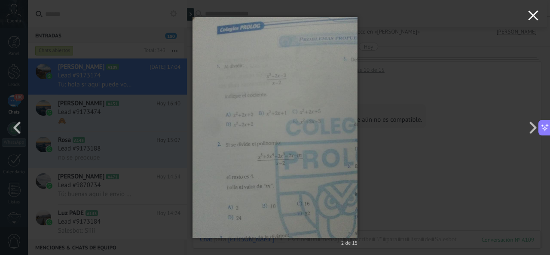
click at [538, 18] on icon "button" at bounding box center [533, 15] width 10 height 10
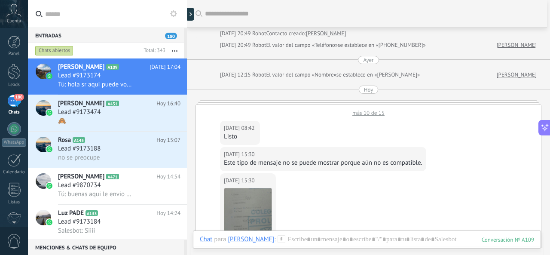
click at [363, 105] on div "más 10 de 15" at bounding box center [368, 111] width 345 height 12
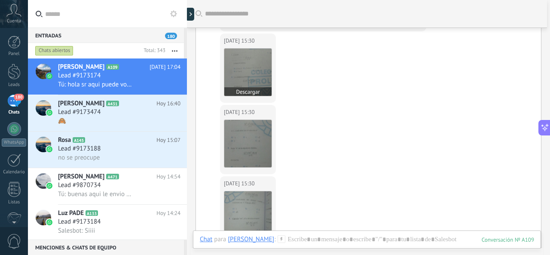
scroll to position [1936, 0]
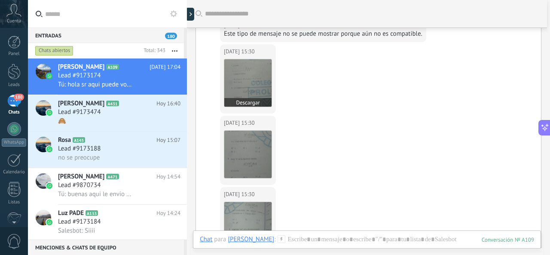
click at [256, 77] on img at bounding box center [247, 82] width 47 height 47
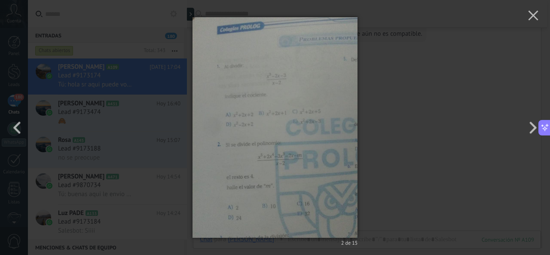
click at [373, 95] on div "2 de 15" at bounding box center [275, 127] width 550 height 255
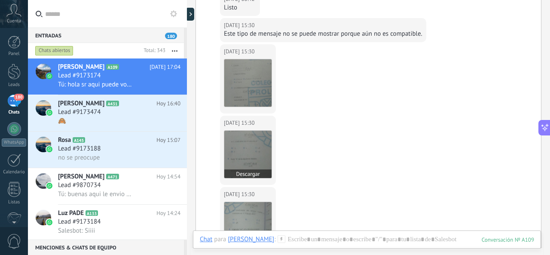
click at [261, 131] on img at bounding box center [247, 154] width 47 height 47
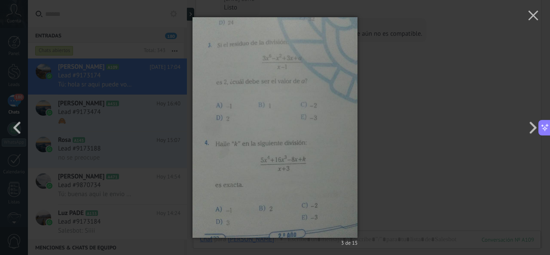
click at [382, 112] on div "3 de 15" at bounding box center [275, 127] width 550 height 255
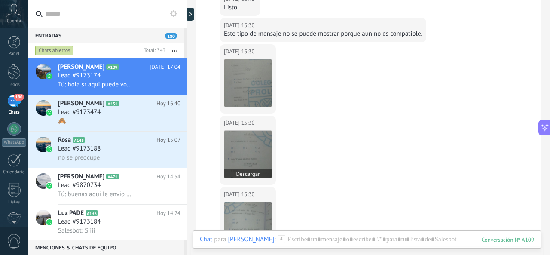
click at [257, 131] on img at bounding box center [247, 154] width 47 height 47
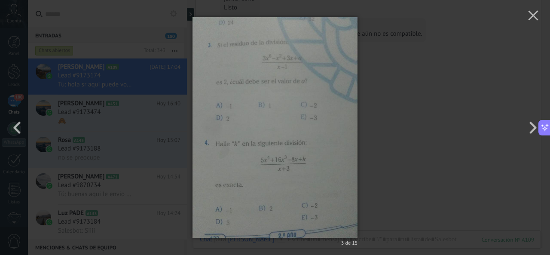
drag, startPoint x: 368, startPoint y: 120, endPoint x: 344, endPoint y: 139, distance: 30.3
click at [369, 122] on div "3 de 15" at bounding box center [275, 127] width 550 height 255
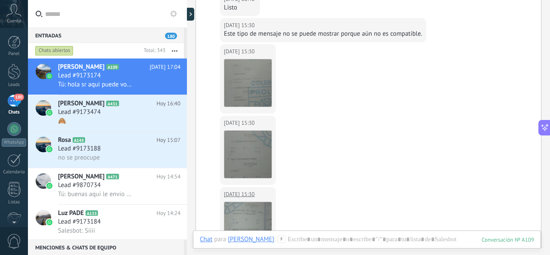
click at [232, 209] on img at bounding box center [247, 225] width 47 height 47
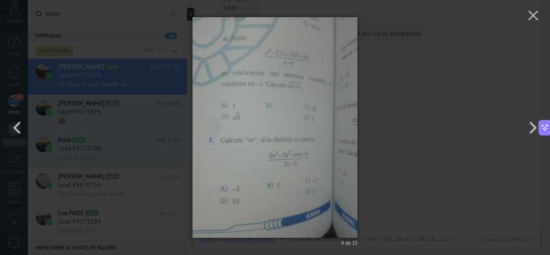
click at [279, 74] on img at bounding box center [274, 127] width 165 height 255
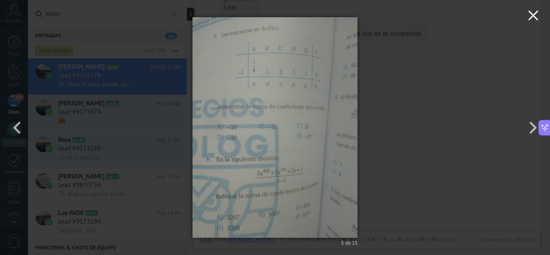
click at [538, 20] on icon "button" at bounding box center [533, 15] width 10 height 10
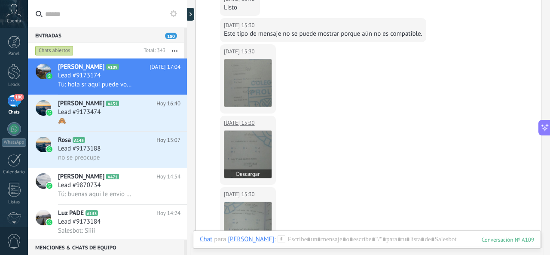
click at [254, 149] on img at bounding box center [247, 154] width 47 height 47
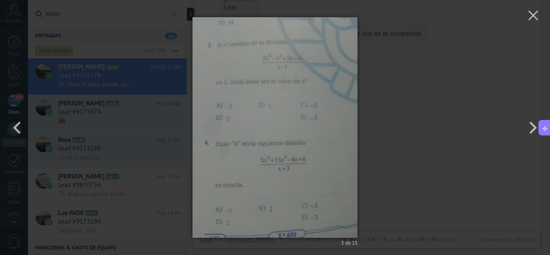
click at [417, 92] on div "3 de 15" at bounding box center [275, 127] width 550 height 255
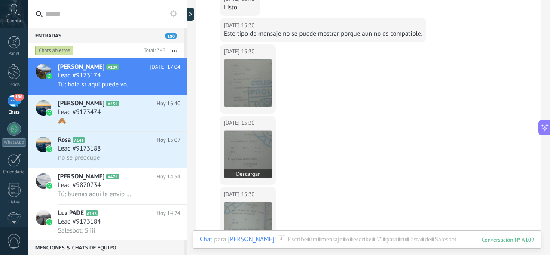
click at [251, 157] on img at bounding box center [247, 154] width 47 height 47
click at [262, 206] on img at bounding box center [247, 225] width 47 height 47
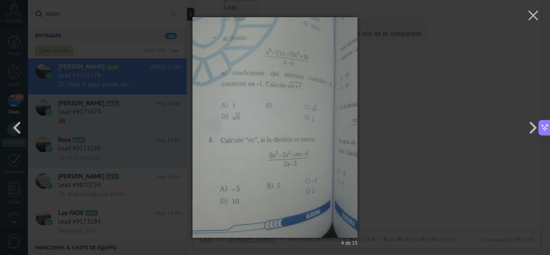
click at [388, 113] on div "4 de 15" at bounding box center [275, 127] width 550 height 255
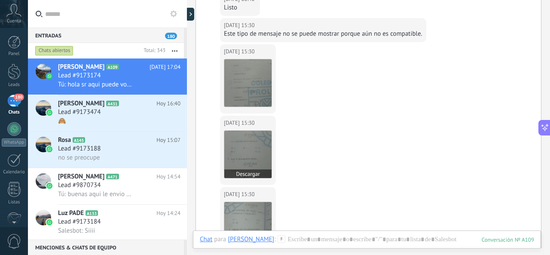
click at [265, 133] on img at bounding box center [247, 154] width 47 height 47
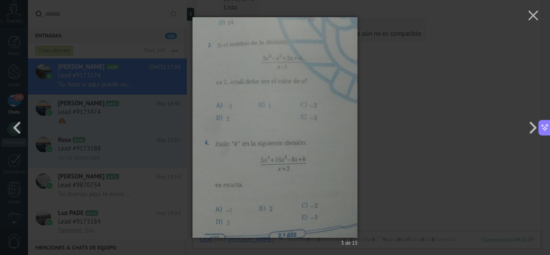
click at [310, 134] on img at bounding box center [274, 127] width 165 height 255
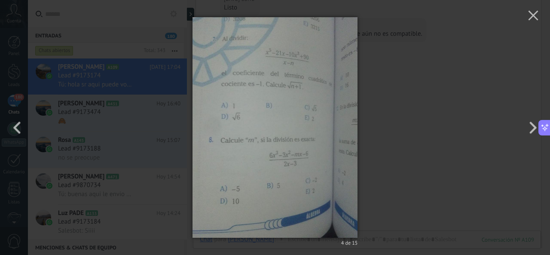
click at [326, 116] on img at bounding box center [274, 127] width 165 height 255
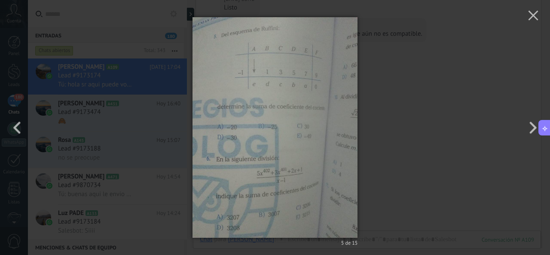
click at [375, 94] on div "5 de 15" at bounding box center [275, 127] width 550 height 255
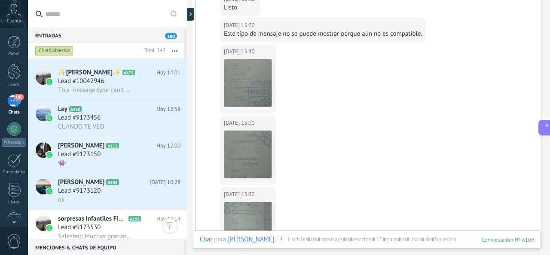
scroll to position [1979, 0]
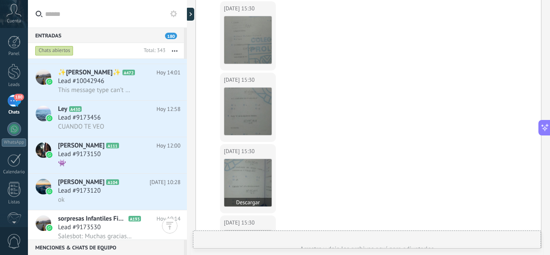
click at [242, 171] on img at bounding box center [247, 182] width 47 height 47
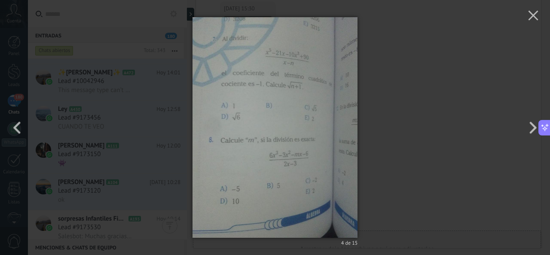
click at [442, 106] on div "4 de 15" at bounding box center [275, 127] width 550 height 255
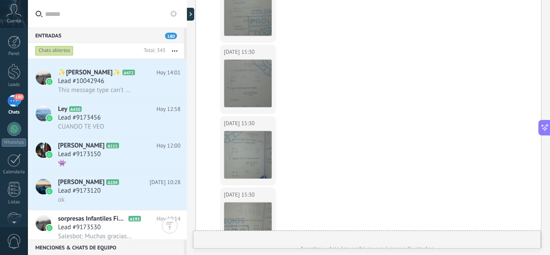
scroll to position [2065, 0]
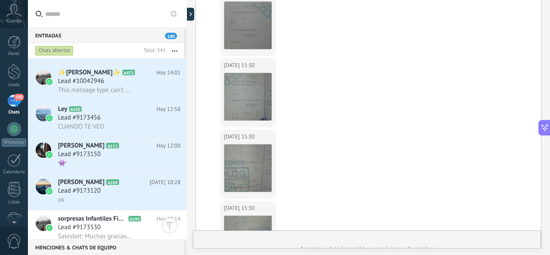
click at [216, 140] on div "Hoy 15:30 Frank Papa Descargar" at bounding box center [368, 164] width 345 height 71
click at [219, 137] on div "Hoy 15:30 Frank Papa Descargar" at bounding box center [368, 164] width 345 height 71
click at [247, 154] on img at bounding box center [247, 167] width 47 height 47
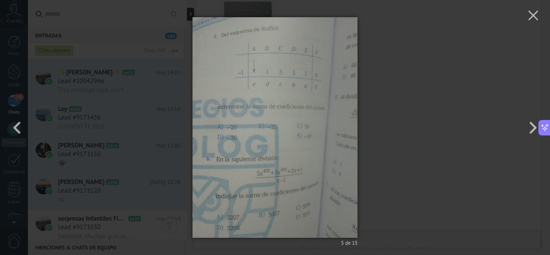
click at [439, 130] on div "5 de 15" at bounding box center [275, 127] width 550 height 255
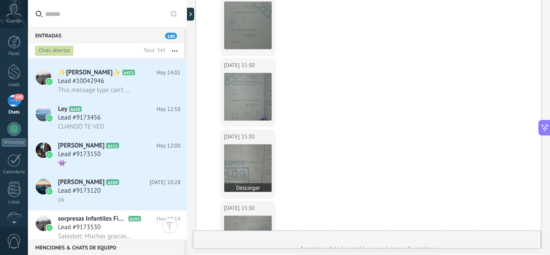
scroll to position [2151, 0]
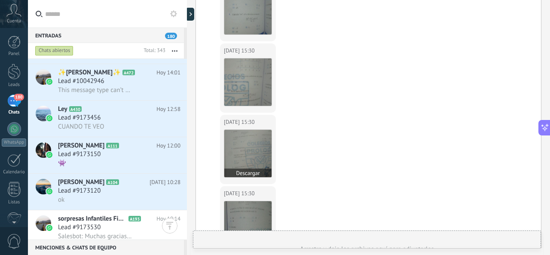
click at [250, 136] on img at bounding box center [247, 153] width 47 height 47
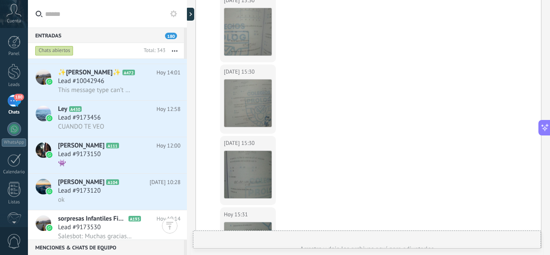
scroll to position [2236, 0]
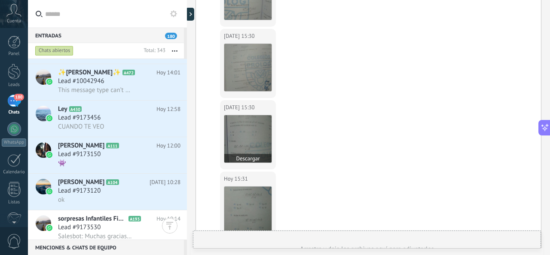
click at [251, 136] on img at bounding box center [247, 138] width 47 height 47
click at [255, 56] on img at bounding box center [247, 67] width 47 height 47
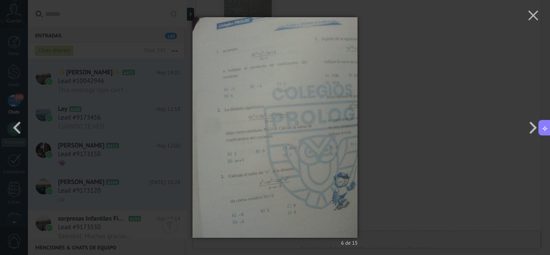
click at [406, 75] on div "6 de 15" at bounding box center [275, 127] width 550 height 255
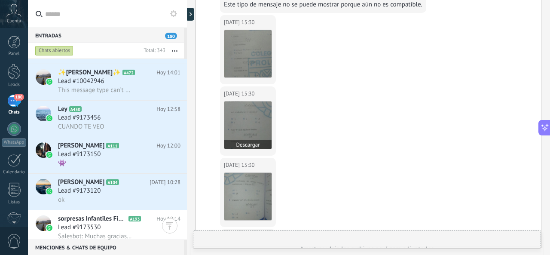
scroll to position [1979, 0]
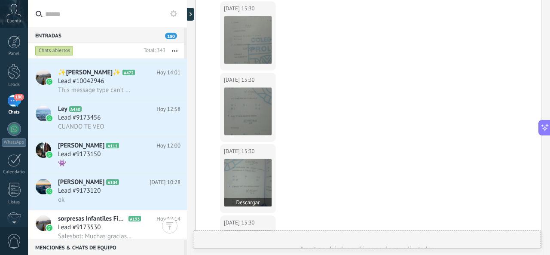
click at [256, 167] on img at bounding box center [247, 182] width 47 height 47
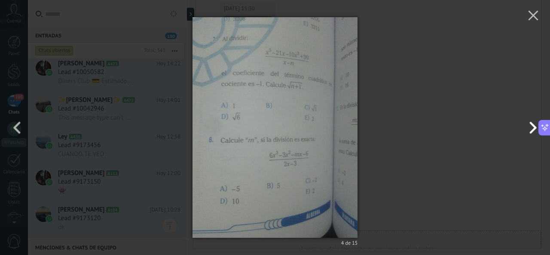
click at [529, 122] on button "button" at bounding box center [530, 127] width 39 height 47
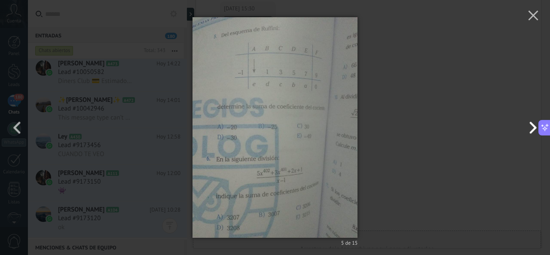
click at [529, 122] on button "button" at bounding box center [530, 127] width 39 height 47
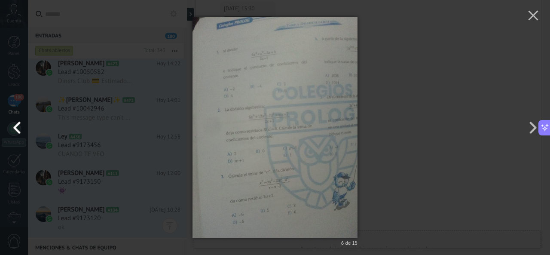
click at [18, 119] on button "button" at bounding box center [19, 127] width 39 height 47
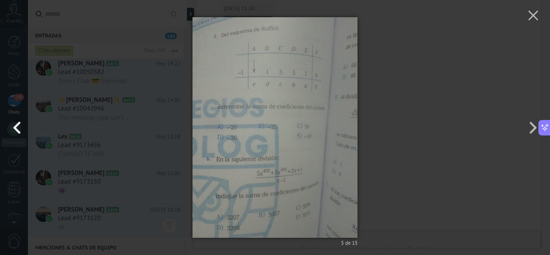
click at [18, 123] on button "button" at bounding box center [19, 127] width 39 height 47
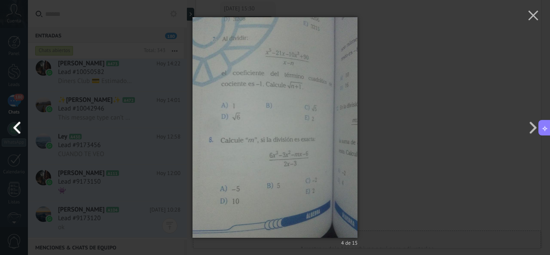
click at [18, 124] on button "button" at bounding box center [19, 127] width 39 height 47
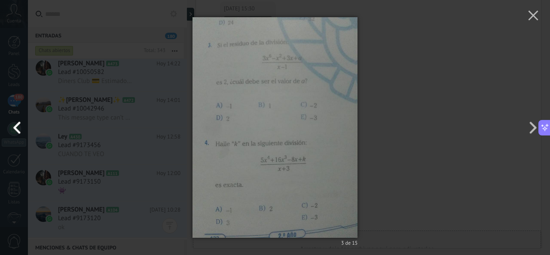
click at [18, 123] on button "button" at bounding box center [19, 127] width 39 height 47
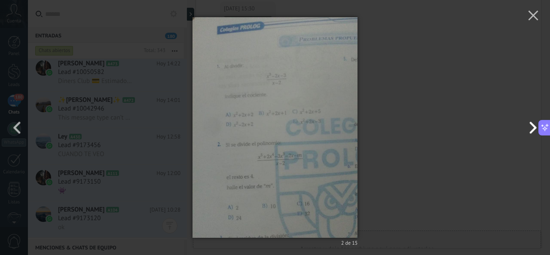
click at [533, 127] on button "button" at bounding box center [530, 127] width 39 height 47
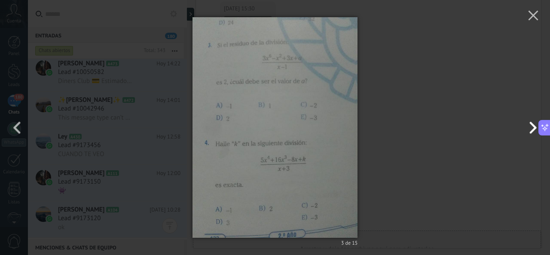
click at [533, 127] on button "button" at bounding box center [530, 127] width 39 height 47
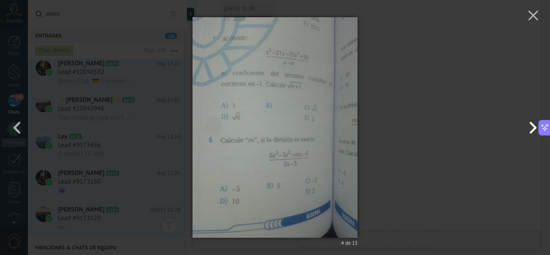
click at [533, 127] on button "button" at bounding box center [530, 127] width 39 height 47
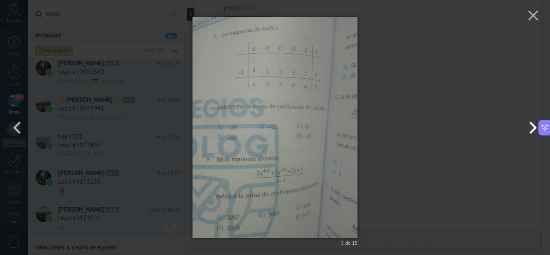
click at [533, 127] on button "button" at bounding box center [530, 127] width 39 height 47
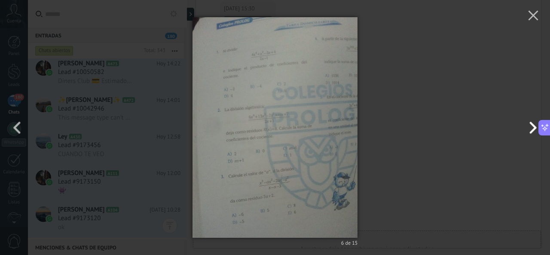
click at [533, 127] on button "button" at bounding box center [530, 127] width 39 height 47
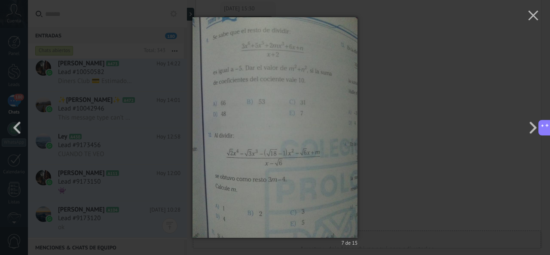
click at [394, 51] on div "7 de 15" at bounding box center [275, 127] width 550 height 255
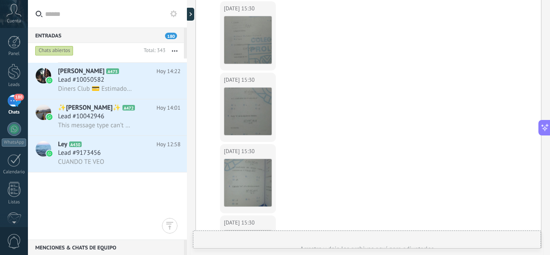
scroll to position [0, 0]
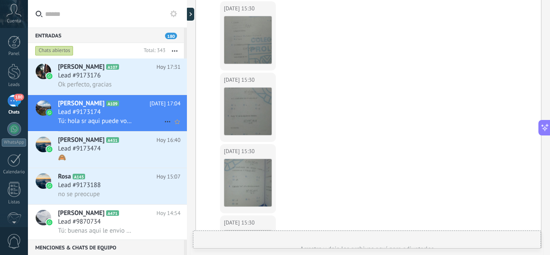
click at [115, 115] on div "Lead #9173174" at bounding box center [119, 112] width 122 height 9
click at [115, 82] on h3 "Ok perfecto, gracias" at bounding box center [87, 84] width 58 height 9
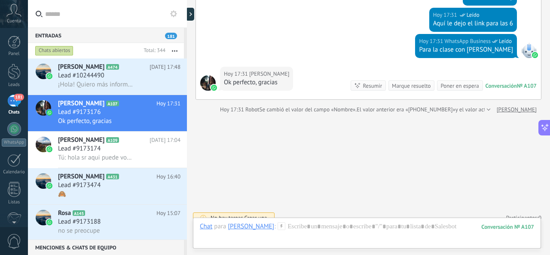
scroll to position [1958, 0]
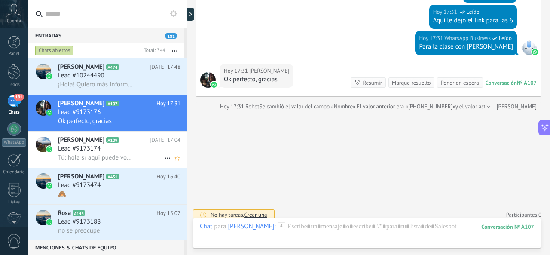
click at [116, 146] on div "Lead #9173174" at bounding box center [119, 148] width 122 height 9
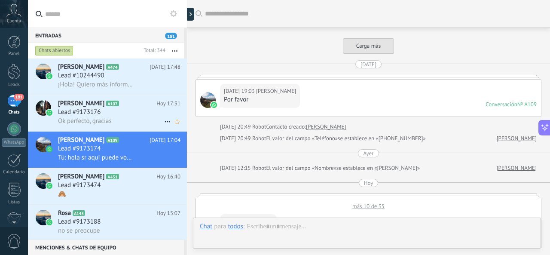
scroll to position [459, 0]
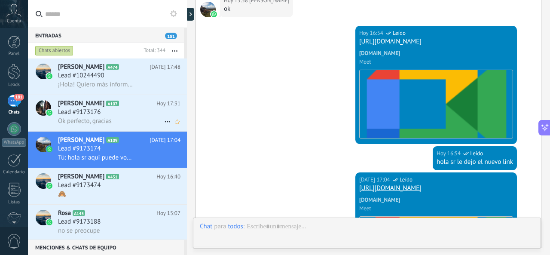
click at [104, 116] on h3 "Lead #9173176" at bounding box center [81, 112] width 47 height 9
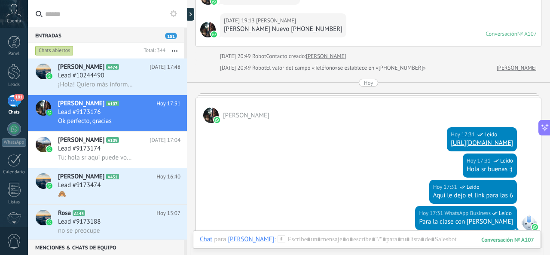
scroll to position [892, 0]
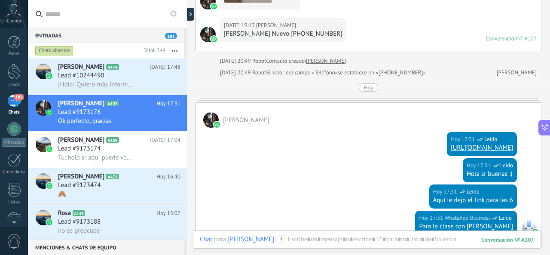
click at [451, 148] on link "[URL][DOMAIN_NAME]" at bounding box center [482, 147] width 62 height 8
click at [118, 116] on div "Lead #9173176" at bounding box center [119, 112] width 122 height 9
drag, startPoint x: 298, startPoint y: 246, endPoint x: 308, endPoint y: 244, distance: 9.8
click at [299, 246] on div at bounding box center [367, 248] width 334 height 26
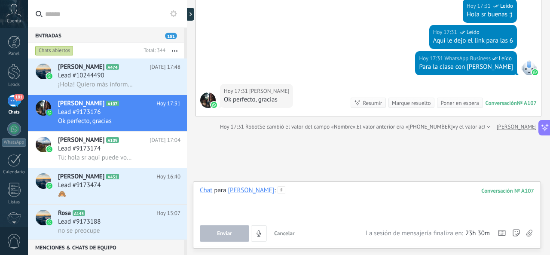
scroll to position [1074, 0]
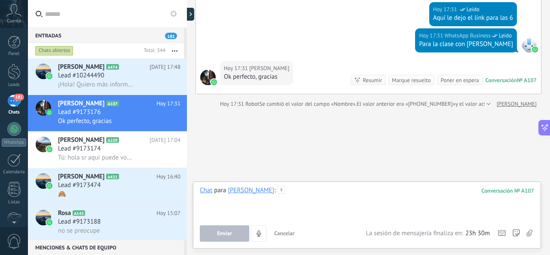
click at [318, 200] on div at bounding box center [367, 202] width 334 height 33
click at [318, 197] on div at bounding box center [367, 202] width 334 height 33
type input "*"
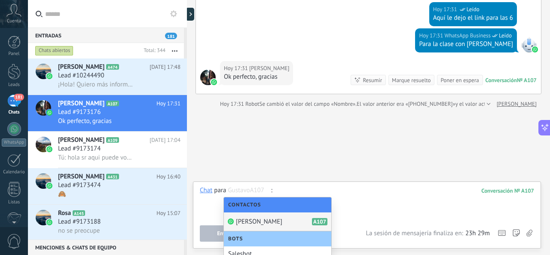
click at [302, 191] on div at bounding box center [367, 202] width 335 height 33
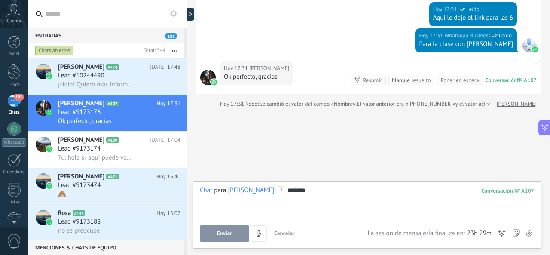
click at [229, 229] on button "Enviar" at bounding box center [224, 233] width 49 height 16
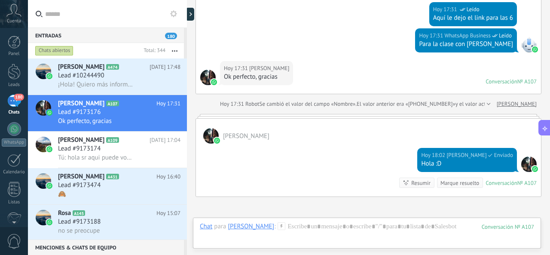
scroll to position [1162, 0]
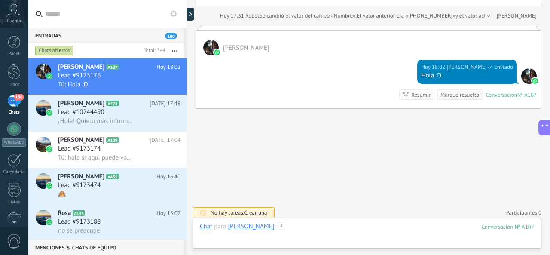
click at [298, 227] on div at bounding box center [367, 235] width 334 height 26
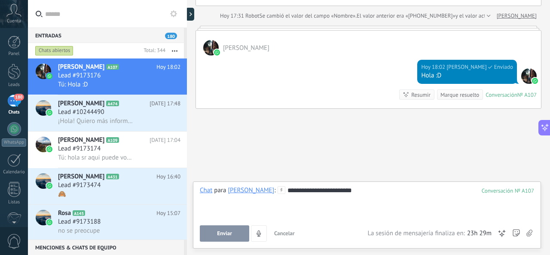
click at [220, 230] on button "Enviar" at bounding box center [224, 233] width 49 height 16
click at [115, 124] on span "¡Hola! Quiero más información sobre las sesiones 1 a 1" at bounding box center [95, 121] width 75 height 8
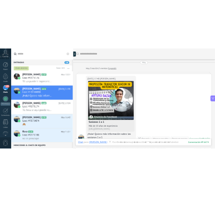
scroll to position [34, 0]
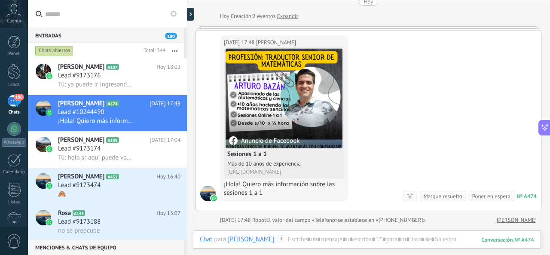
type textarea "**********"
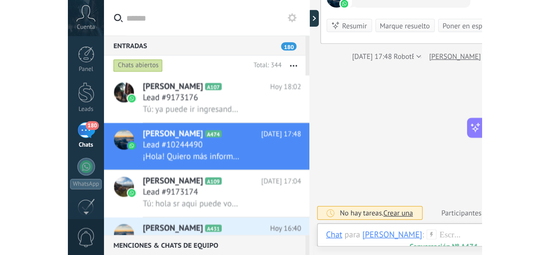
scroll to position [153, 0]
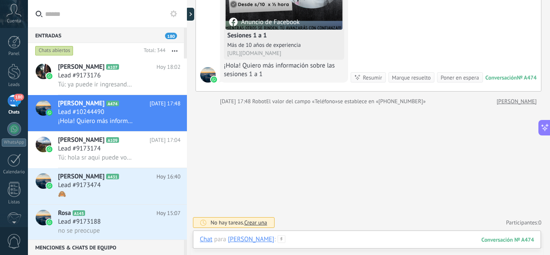
click at [296, 238] on div at bounding box center [367, 248] width 334 height 26
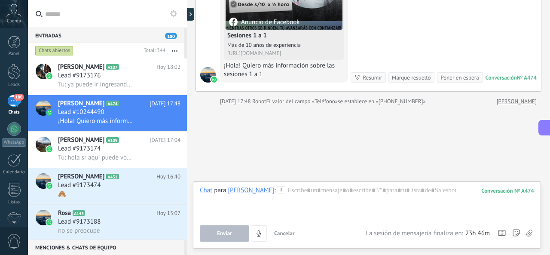
click at [530, 230] on icon at bounding box center [529, 232] width 6 height 7
click at [0, 0] on input "file" at bounding box center [0, 0] width 0 height 0
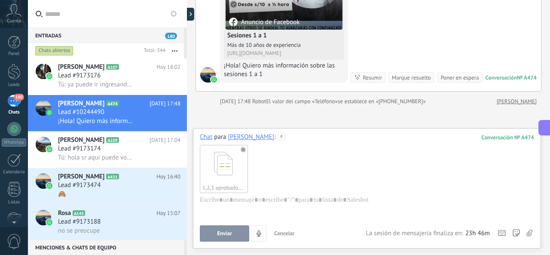
click at [228, 231] on span "Enviar" at bounding box center [224, 233] width 15 height 6
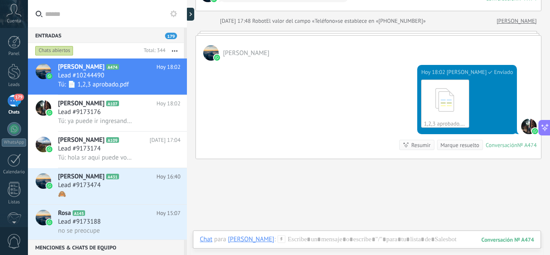
scroll to position [190, 0]
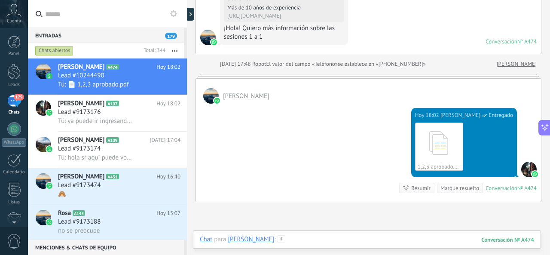
click at [328, 239] on div at bounding box center [367, 248] width 334 height 26
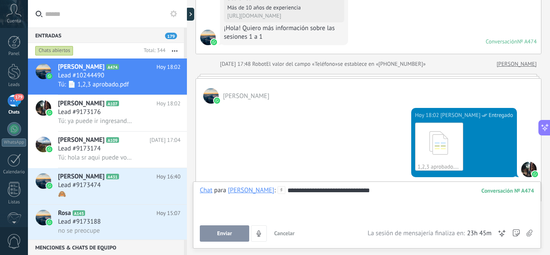
click at [228, 235] on span "Enviar" at bounding box center [224, 233] width 15 height 6
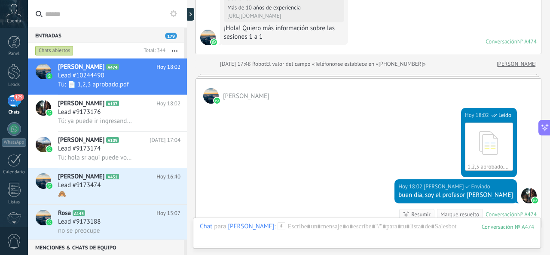
scroll to position [312, 0]
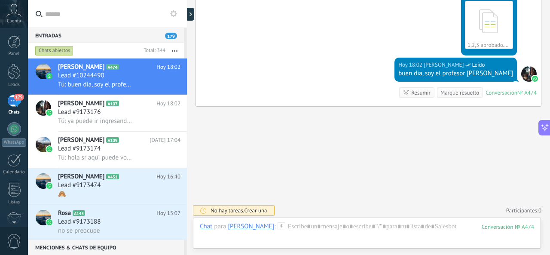
click at [259, 209] on span "Crear una" at bounding box center [255, 210] width 23 height 7
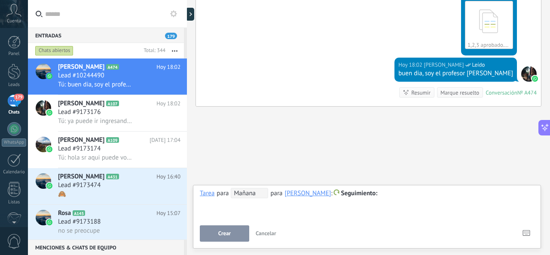
click at [233, 236] on button "Crear" at bounding box center [224, 233] width 49 height 16
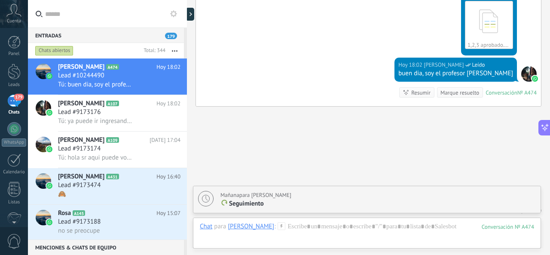
scroll to position [341, 0]
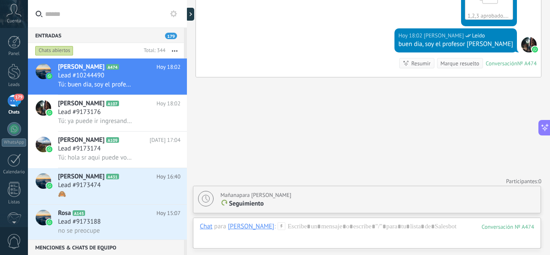
click at [261, 200] on span "Seguimiento" at bounding box center [246, 203] width 35 height 8
type textarea "**********"
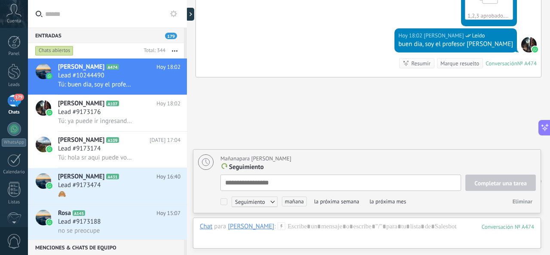
scroll to position [9, 0]
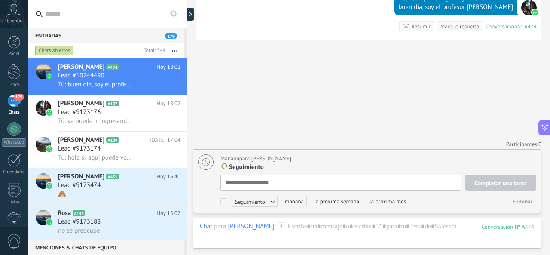
click at [533, 201] on button "Eliminar" at bounding box center [522, 201] width 27 height 13
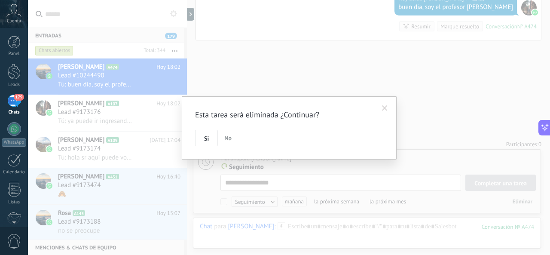
click at [203, 137] on button "Si" at bounding box center [206, 138] width 23 height 16
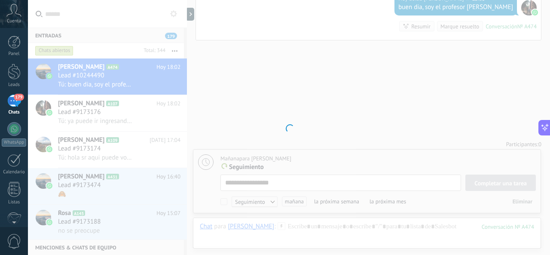
scroll to position [312, 0]
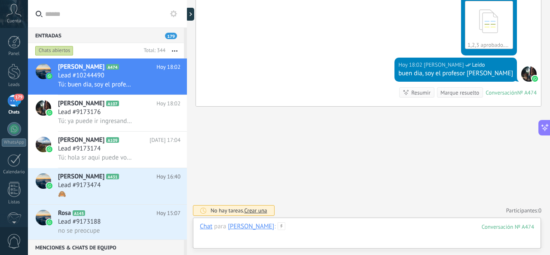
click at [313, 229] on div at bounding box center [367, 235] width 334 height 26
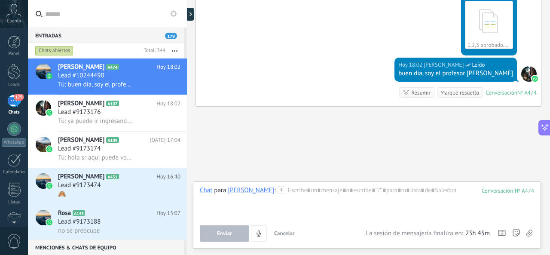
click at [530, 234] on use at bounding box center [529, 232] width 6 height 7
click at [0, 0] on input "file" at bounding box center [0, 0] width 0 height 0
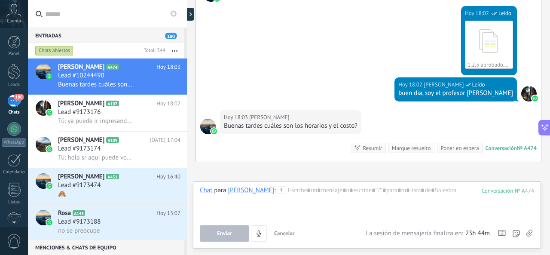
scroll to position [262, 0]
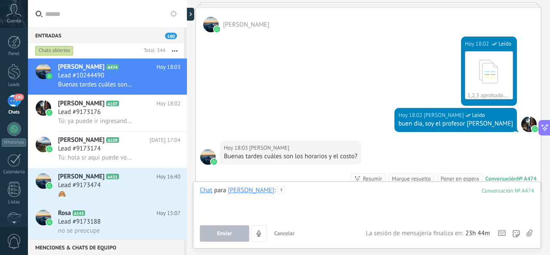
click at [311, 196] on div at bounding box center [367, 202] width 334 height 33
click at [229, 229] on button "Enviar" at bounding box center [224, 233] width 49 height 16
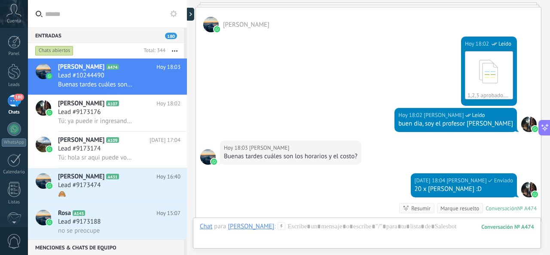
scroll to position [377, 0]
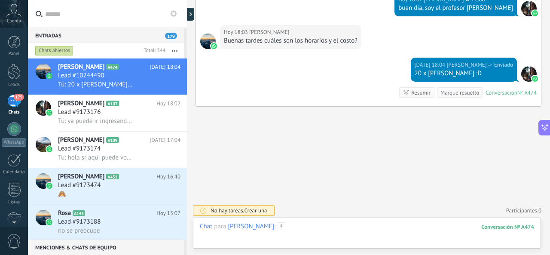
click at [305, 228] on div at bounding box center [367, 235] width 334 height 26
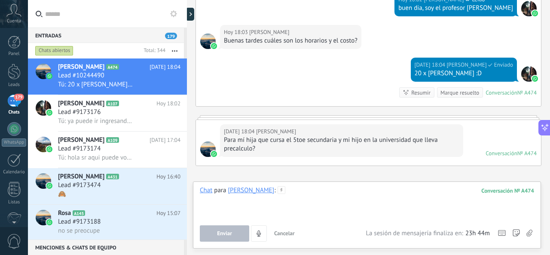
click at [312, 210] on div at bounding box center [367, 202] width 334 height 33
click at [307, 197] on div at bounding box center [367, 202] width 334 height 33
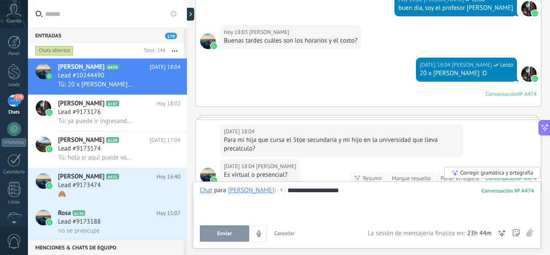
scroll to position [405, 0]
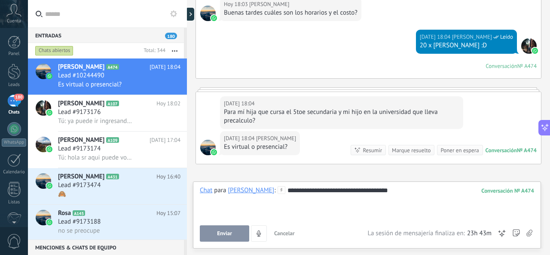
drag, startPoint x: 230, startPoint y: 230, endPoint x: 239, endPoint y: 225, distance: 10.6
click at [230, 231] on span "Enviar" at bounding box center [224, 233] width 15 height 6
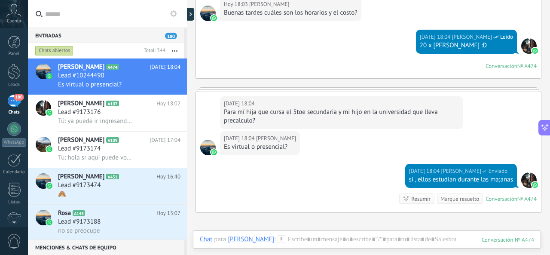
scroll to position [510, 0]
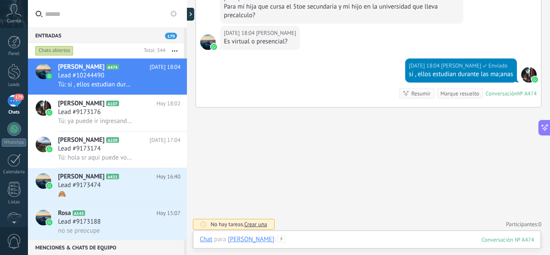
click at [310, 238] on div at bounding box center [367, 248] width 334 height 26
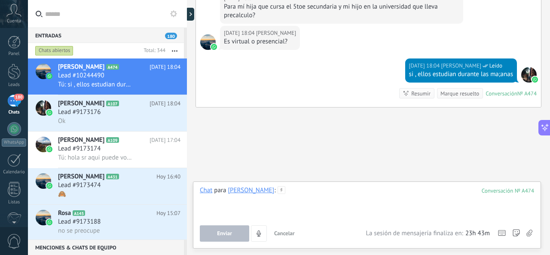
click at [316, 207] on div at bounding box center [367, 202] width 334 height 33
click at [228, 231] on span "Enviar" at bounding box center [224, 233] width 15 height 6
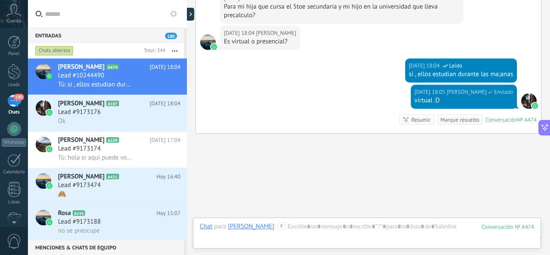
scroll to position [537, 0]
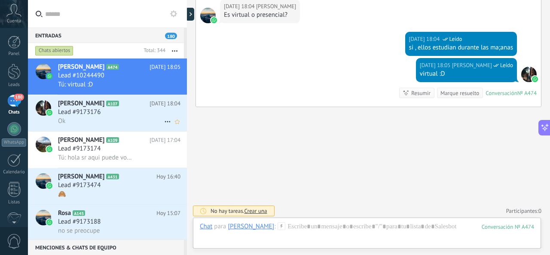
click at [139, 109] on div "Lead #9173176" at bounding box center [119, 112] width 122 height 9
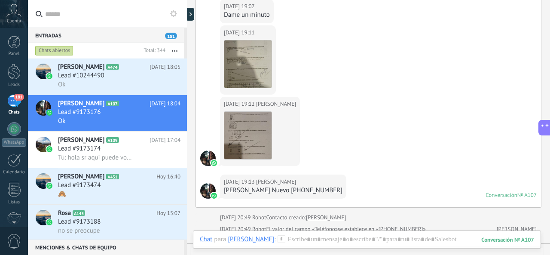
scroll to position [750, 0]
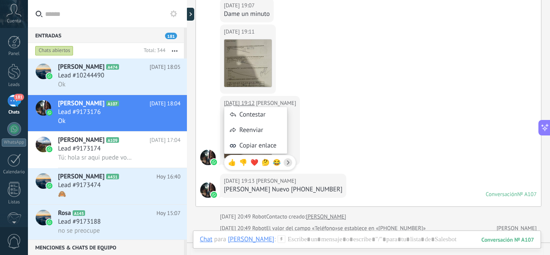
click at [341, 116] on div "08.09.2025 19:12 Gustavo Descargar" at bounding box center [368, 135] width 345 height 78
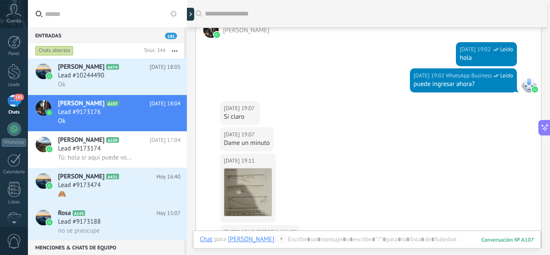
scroll to position [793, 0]
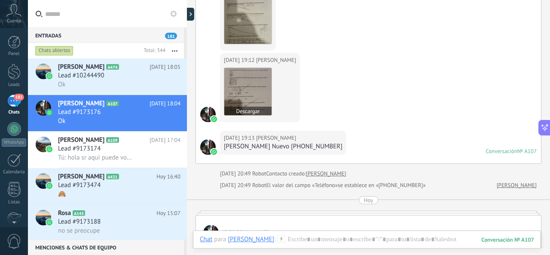
click at [253, 93] on img at bounding box center [247, 91] width 47 height 47
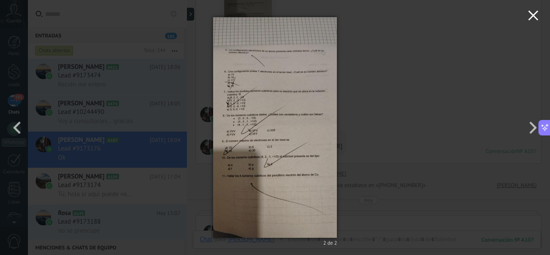
click at [537, 15] on icon "button" at bounding box center [533, 15] width 10 height 10
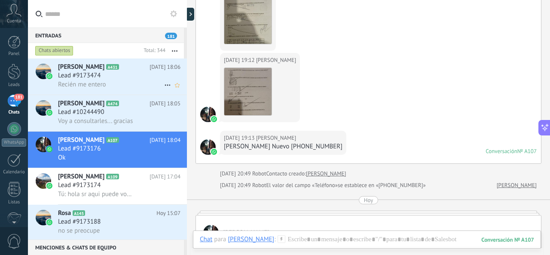
click at [122, 81] on div "Recién me entero" at bounding box center [119, 84] width 122 height 9
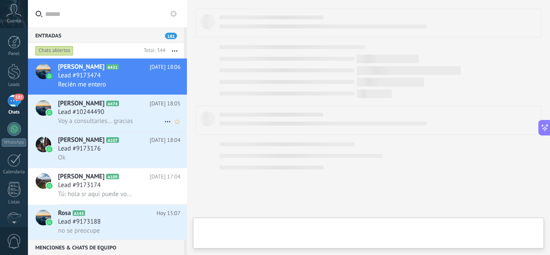
click at [120, 111] on div "Lead #10244490" at bounding box center [119, 112] width 122 height 9
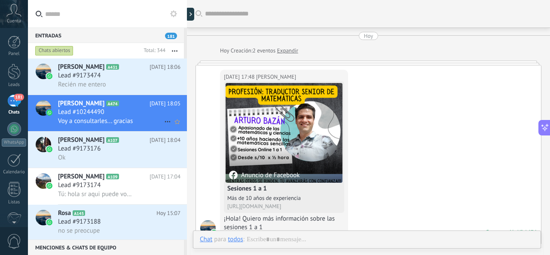
scroll to position [507, 0]
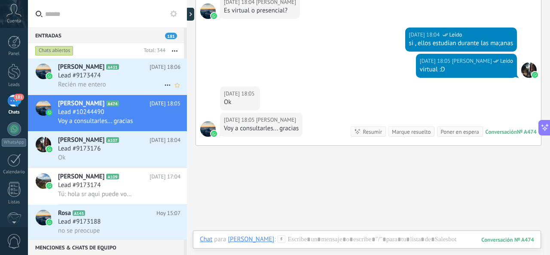
click at [124, 82] on div "Recién me entero" at bounding box center [119, 84] width 122 height 9
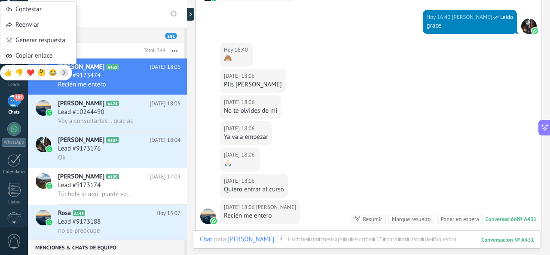
scroll to position [1045, 0]
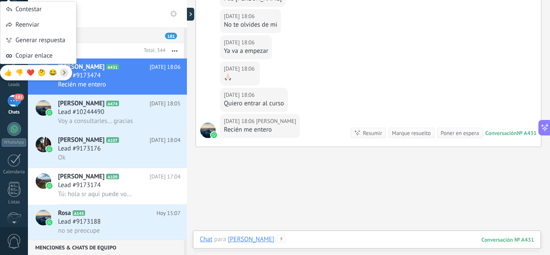
click at [310, 241] on div at bounding box center [367, 248] width 334 height 26
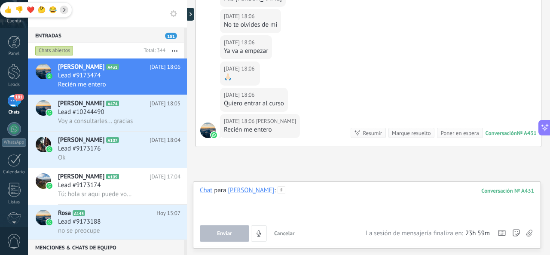
click at [308, 197] on div at bounding box center [367, 202] width 334 height 33
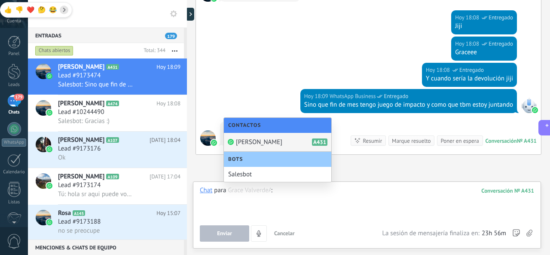
scroll to position [1200, 0]
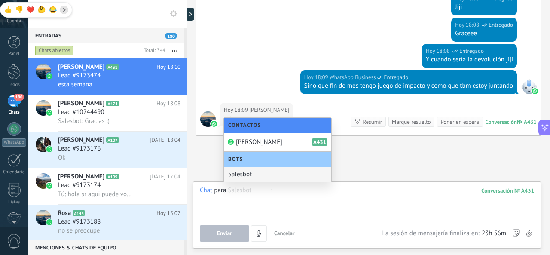
click at [308, 195] on div at bounding box center [367, 202] width 335 height 33
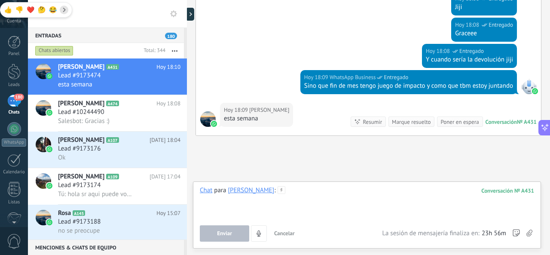
click at [322, 195] on div at bounding box center [367, 202] width 335 height 33
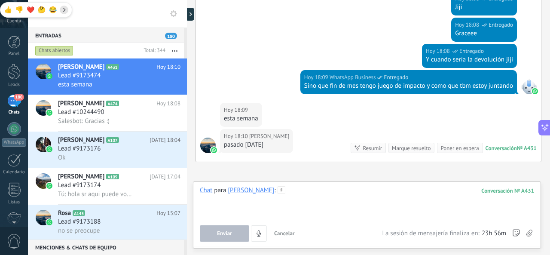
scroll to position [1229, 0]
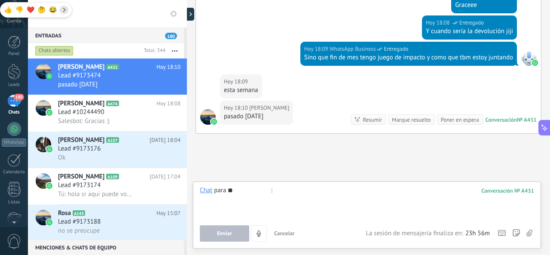
type input "*"
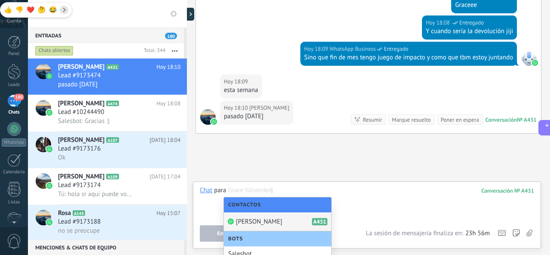
click at [318, 199] on div "Contactos" at bounding box center [277, 204] width 107 height 15
click at [334, 186] on div at bounding box center [367, 202] width 335 height 33
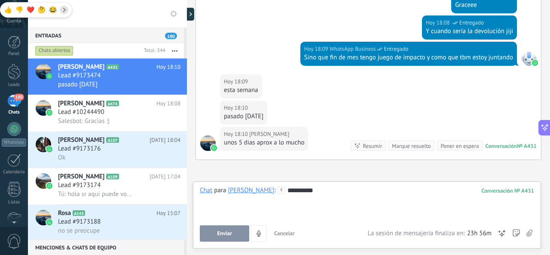
scroll to position [1257, 0]
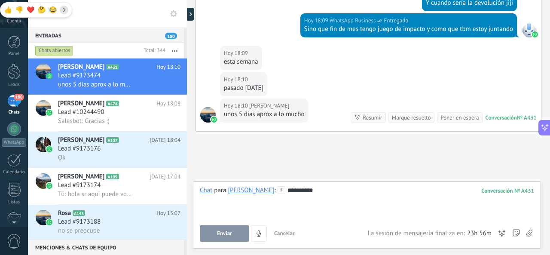
click at [318, 194] on div "**********" at bounding box center [367, 202] width 335 height 33
drag, startPoint x: 325, startPoint y: 190, endPoint x: 283, endPoint y: 191, distance: 41.7
click at [283, 191] on div "**********" at bounding box center [367, 202] width 335 height 33
click at [230, 236] on span "Enviar" at bounding box center [224, 233] width 15 height 6
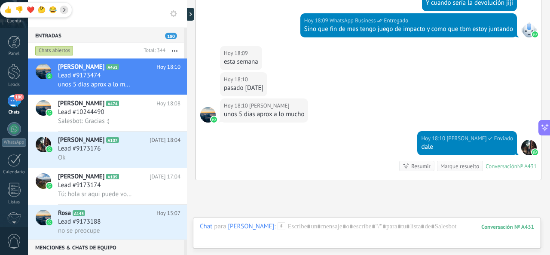
scroll to position [1330, 0]
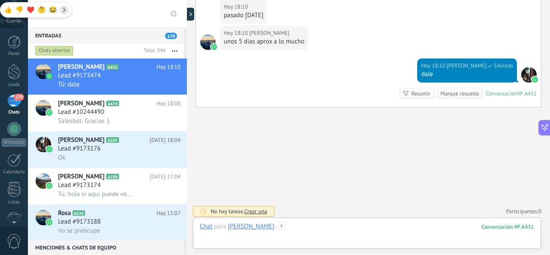
click at [314, 223] on div at bounding box center [367, 235] width 334 height 26
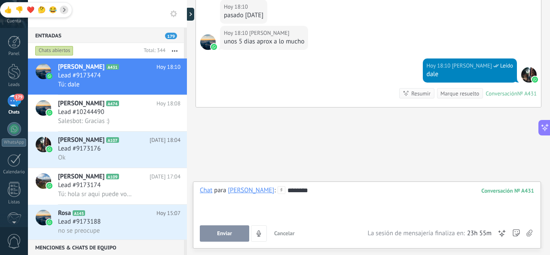
click at [235, 239] on button "Enviar" at bounding box center [224, 233] width 49 height 16
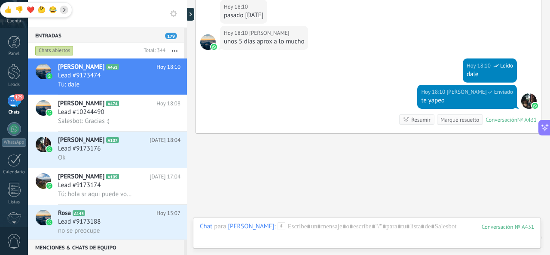
scroll to position [1356, 0]
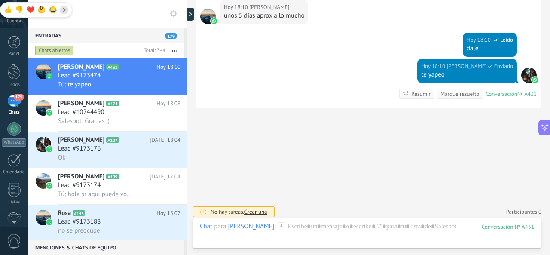
click at [325, 221] on div "Chat Correo Nota Tarea Chat para Grace Valverde : 431 Enviar Cancelar Rastrear …" at bounding box center [367, 232] width 348 height 31
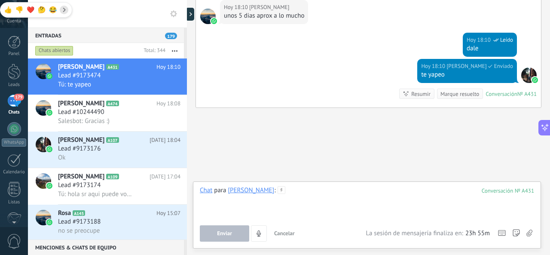
click at [333, 206] on div at bounding box center [367, 202] width 334 height 33
click at [239, 234] on button "Enviar" at bounding box center [224, 233] width 49 height 16
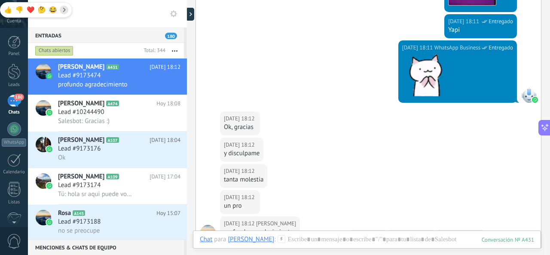
scroll to position [1621, 0]
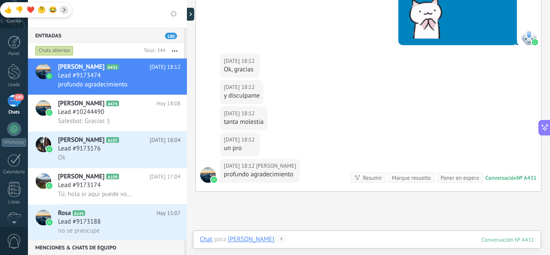
click at [312, 236] on div at bounding box center [367, 248] width 334 height 26
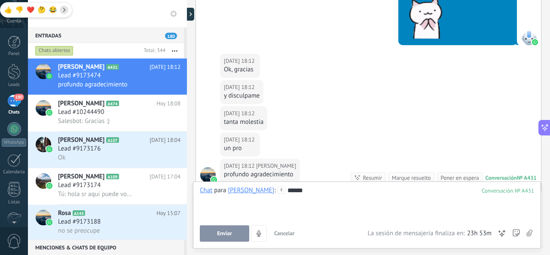
click at [224, 236] on span "Enviar" at bounding box center [224, 233] width 15 height 6
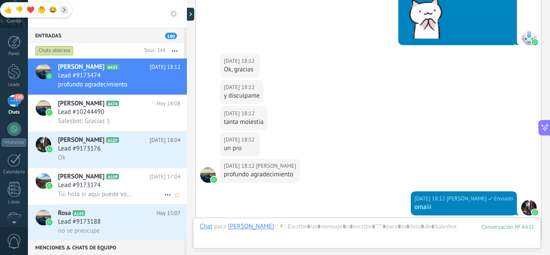
scroll to position [1753, 0]
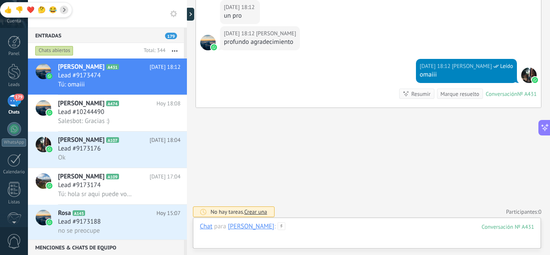
click at [314, 226] on div at bounding box center [367, 235] width 334 height 26
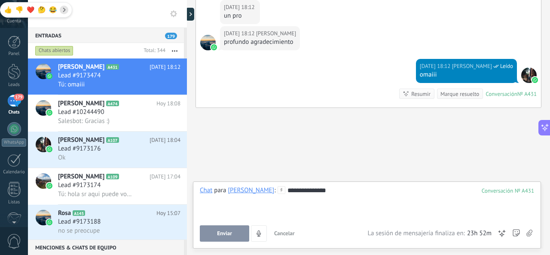
click at [227, 232] on span "Enviar" at bounding box center [224, 233] width 15 height 6
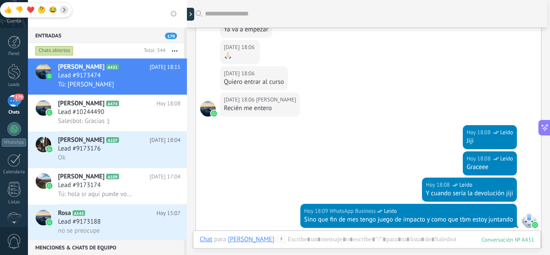
scroll to position [1092, 0]
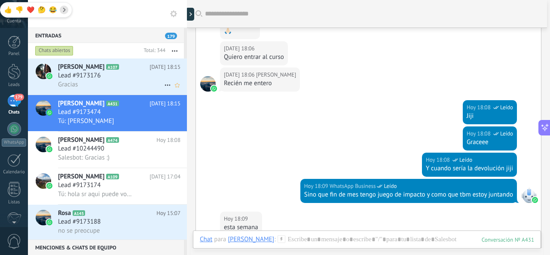
click at [123, 76] on div "Lead #9173176" at bounding box center [119, 75] width 122 height 9
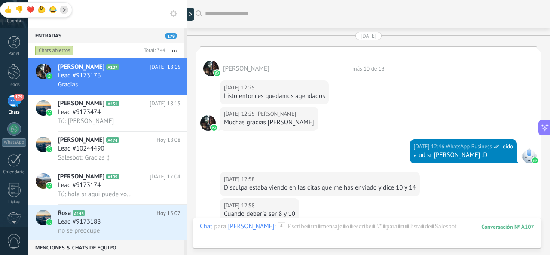
scroll to position [1316, 0]
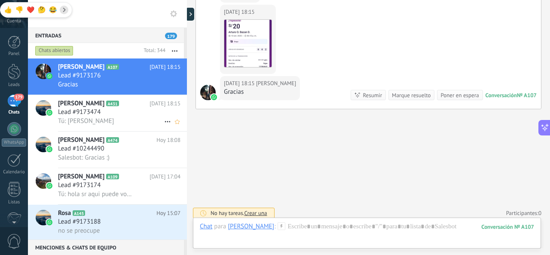
click at [131, 115] on div "Lead #9173474" at bounding box center [119, 112] width 122 height 9
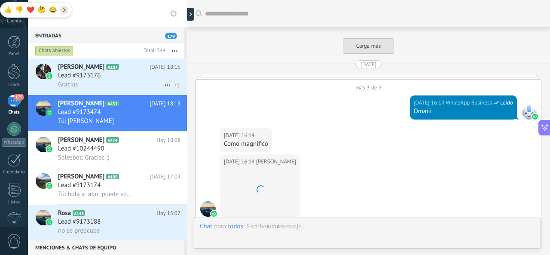
click at [109, 75] on div "Lead #9173176" at bounding box center [119, 75] width 122 height 9
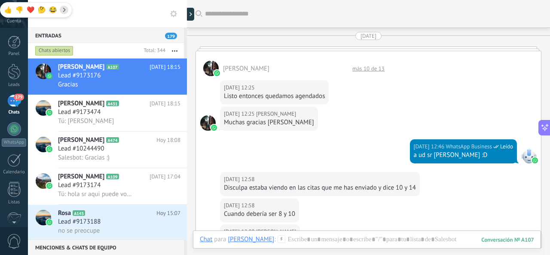
scroll to position [1277, 0]
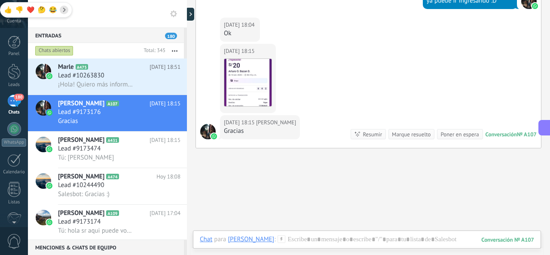
scroll to position [9, 0]
click at [131, 71] on h2 "Marle A475" at bounding box center [103, 67] width 91 height 9
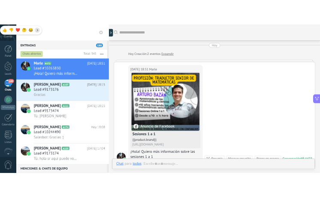
scroll to position [34, 0]
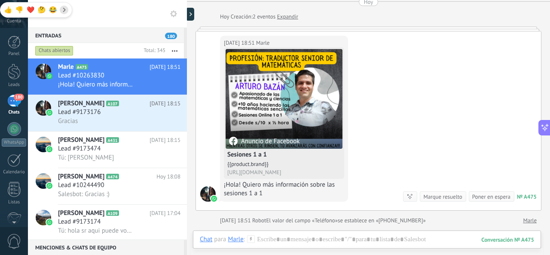
type textarea "**********"
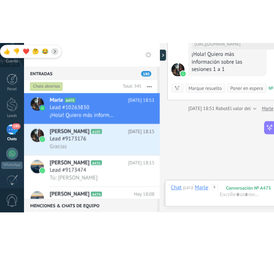
scroll to position [195, 0]
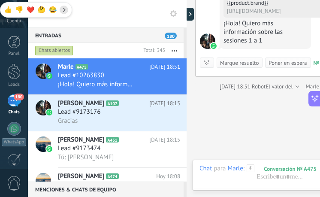
click at [316, 195] on div at bounding box center [258, 193] width 131 height 8
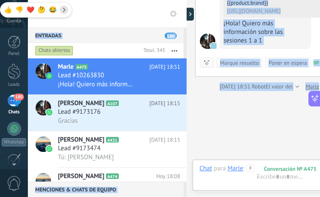
drag, startPoint x: 313, startPoint y: 196, endPoint x: 296, endPoint y: 200, distance: 16.8
click at [296, 197] on html ".abccls-1,.abccls-2{fill-rule:evenodd}.abccls-2{fill:#fff} .abfcls-1{fill:none}…" at bounding box center [160, 98] width 320 height 197
click at [228, 126] on div "Buscar Carga más [DATE] [DATE] Creación: 2 eventos Expandir [DATE] 18:51 Marle …" at bounding box center [260, 23] width 146 height 436
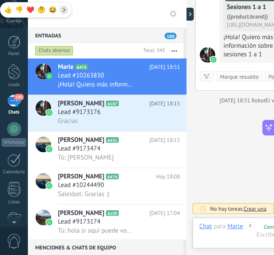
scroll to position [180, 0]
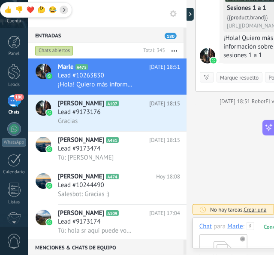
click at [257, 243] on div "1,2,3 aprobado.pdf" at bounding box center [258, 258] width 117 height 54
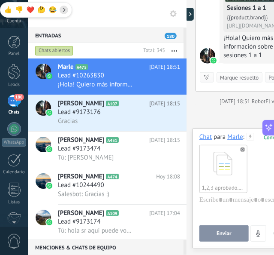
click at [232, 235] on button "Enviar" at bounding box center [224, 233] width 49 height 16
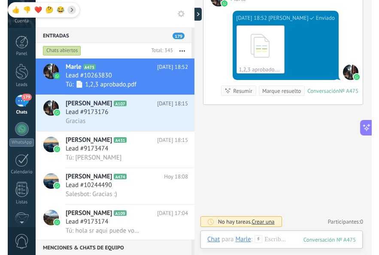
scroll to position [302, 0]
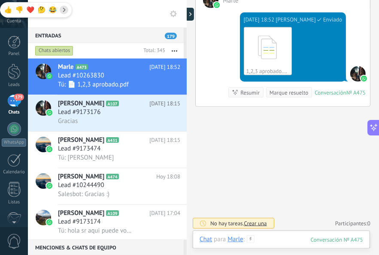
click at [291, 237] on div at bounding box center [282, 248] width 164 height 26
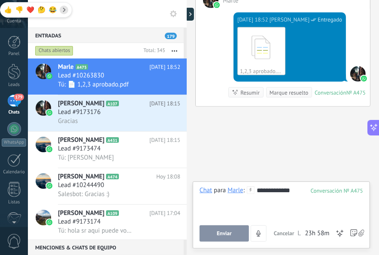
click at [236, 237] on button "Enviar" at bounding box center [224, 233] width 49 height 16
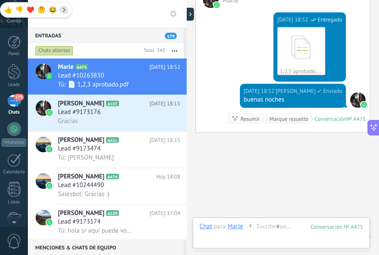
scroll to position [327, 0]
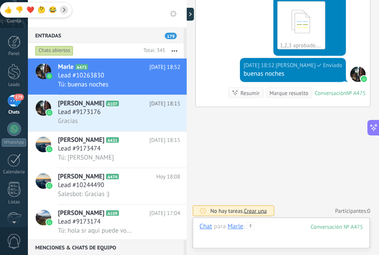
click at [297, 226] on div at bounding box center [282, 235] width 164 height 26
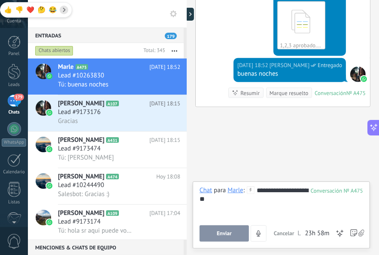
click at [219, 232] on span "Enviar" at bounding box center [224, 233] width 15 height 6
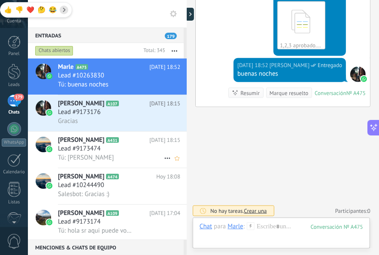
scroll to position [354, 0]
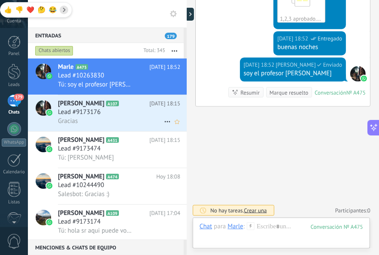
click at [120, 121] on div "Gracias" at bounding box center [119, 120] width 122 height 9
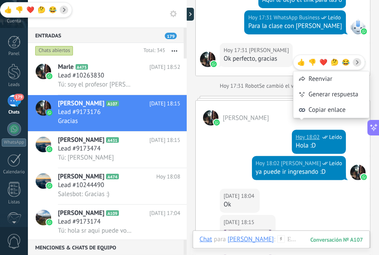
scroll to position [1112, 0]
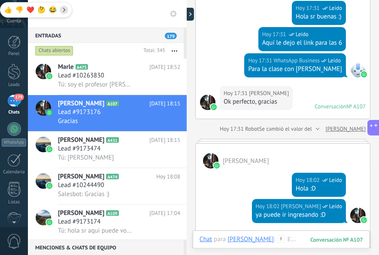
click at [269, 149] on div "[PERSON_NAME]" at bounding box center [283, 155] width 174 height 25
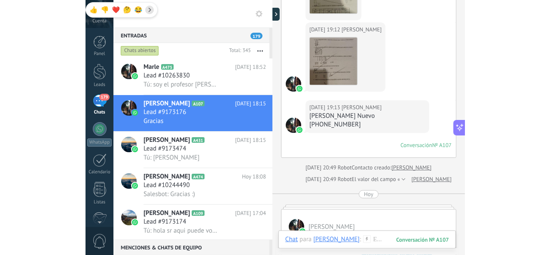
scroll to position [854, 0]
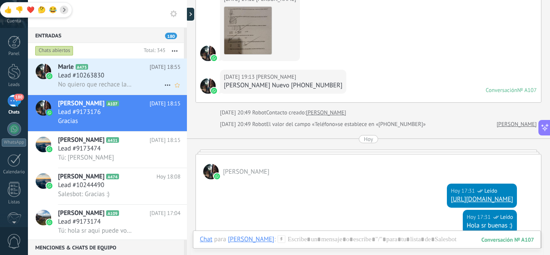
click at [128, 80] on div "Lead #10263830" at bounding box center [119, 75] width 122 height 9
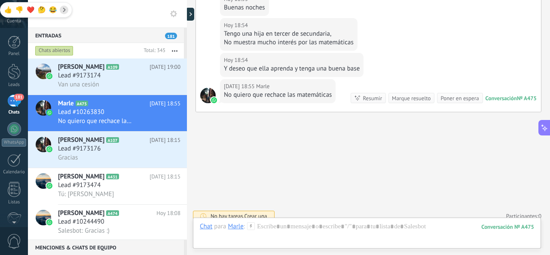
scroll to position [442, 0]
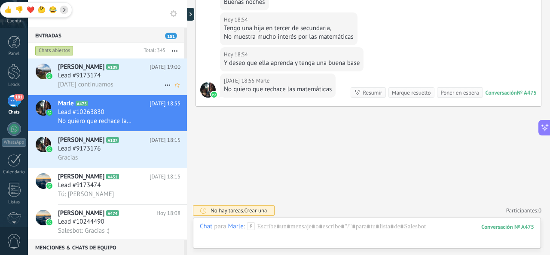
click at [113, 74] on div "Lead #9173174" at bounding box center [119, 75] width 122 height 9
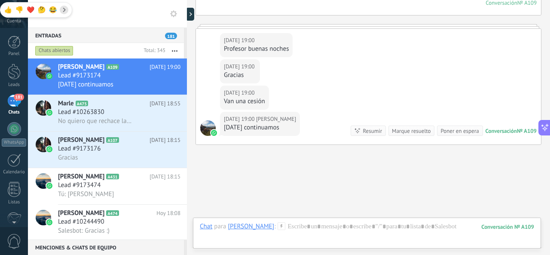
scroll to position [671, 0]
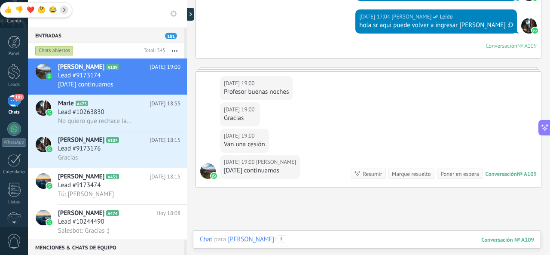
click at [297, 240] on div at bounding box center [367, 248] width 334 height 26
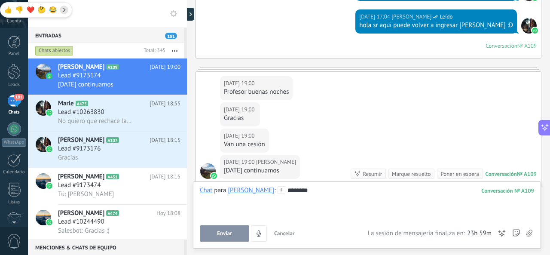
click at [219, 230] on button "Enviar" at bounding box center [224, 233] width 49 height 16
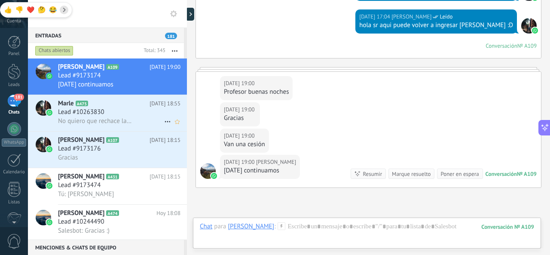
click at [131, 119] on h3 "No quiero que rechace las matemáticas" at bounding box center [97, 121] width 79 height 9
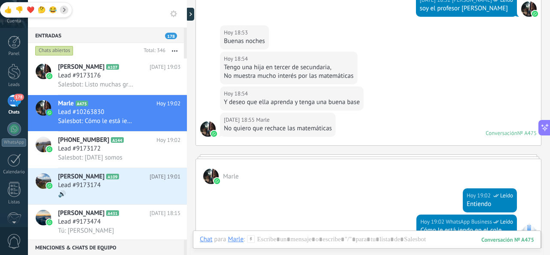
scroll to position [433, 0]
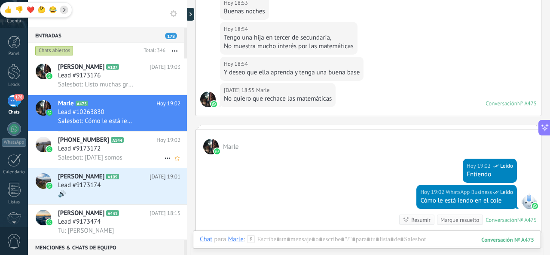
click at [113, 147] on div "Lead #9173172" at bounding box center [119, 148] width 122 height 9
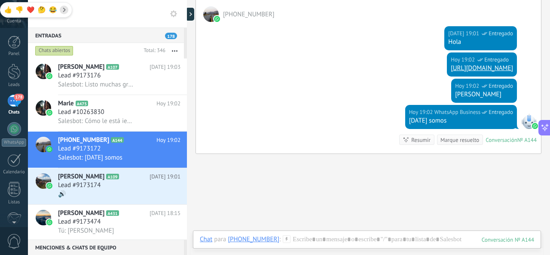
scroll to position [410, 0]
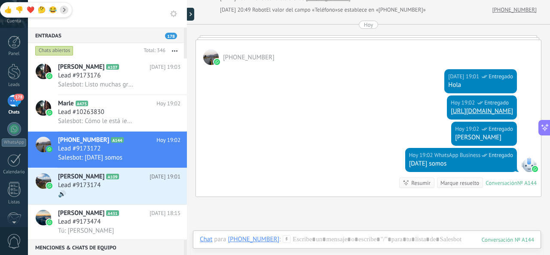
click at [451, 111] on link "[URL][DOMAIN_NAME]" at bounding box center [482, 111] width 62 height 8
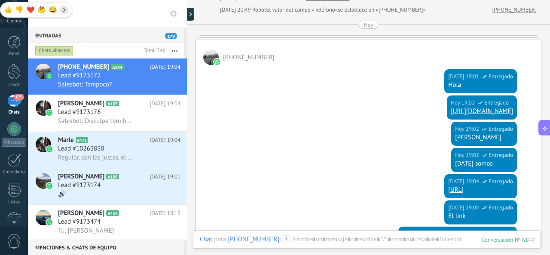
scroll to position [495, 0]
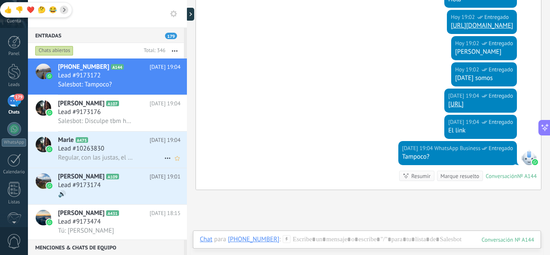
click at [132, 149] on div "Lead #10263830" at bounding box center [119, 148] width 122 height 9
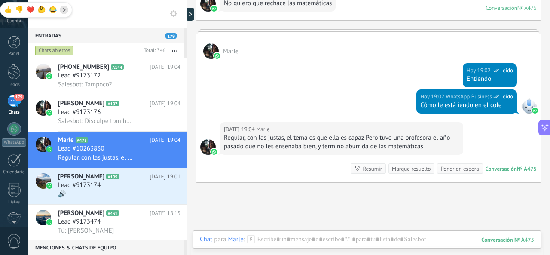
scroll to position [524, 0]
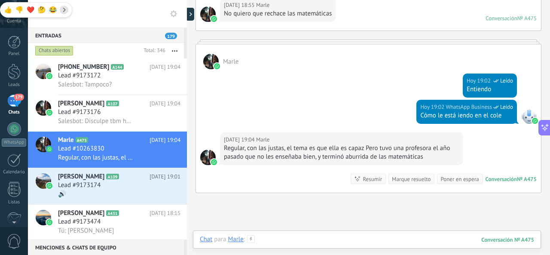
click at [321, 241] on div at bounding box center [367, 248] width 334 height 26
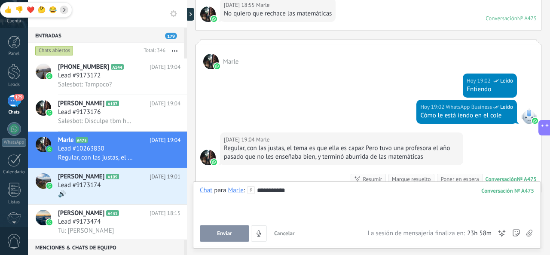
click at [243, 225] on div "Enviar Cancelar Rastrear clics en links ? Reducir links largos y rastrear clics…" at bounding box center [284, 233] width 168 height 16
click at [242, 228] on button "Enviar" at bounding box center [224, 233] width 49 height 16
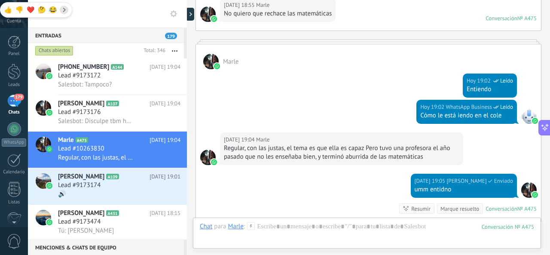
scroll to position [639, 0]
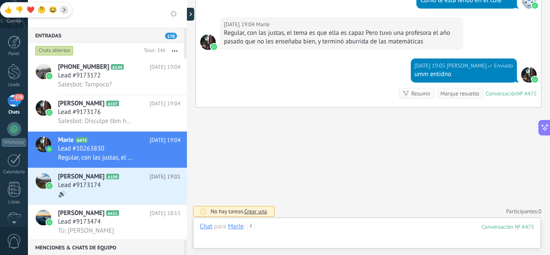
click at [291, 225] on div at bounding box center [367, 235] width 334 height 26
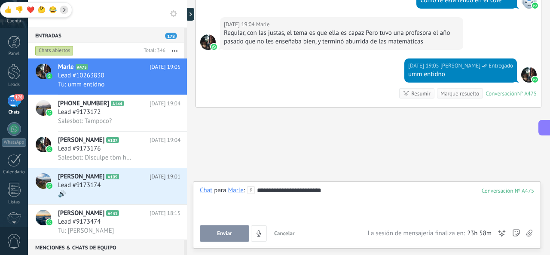
click at [256, 190] on div "**********" at bounding box center [367, 202] width 335 height 33
click at [235, 235] on button "Enviar" at bounding box center [224, 233] width 49 height 16
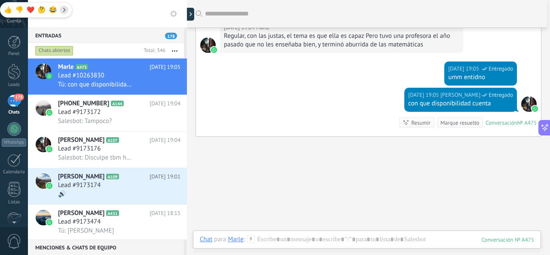
scroll to position [666, 0]
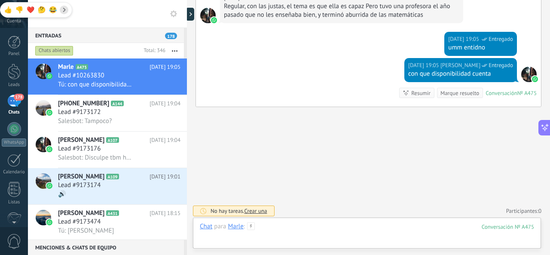
click at [288, 226] on div at bounding box center [367, 235] width 334 height 26
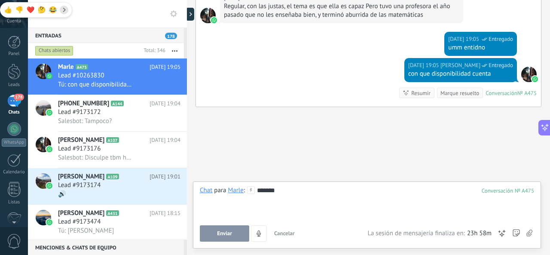
click at [222, 228] on button "Enviar" at bounding box center [224, 233] width 49 height 16
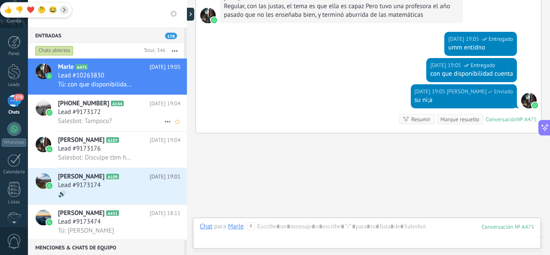
scroll to position [692, 0]
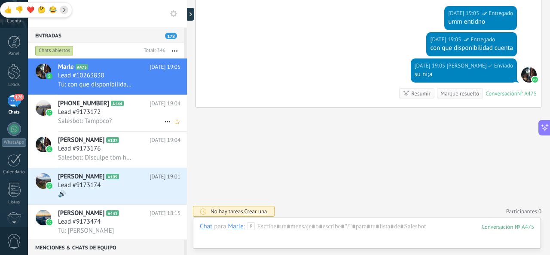
click at [117, 125] on div "Salesbot: Tampoco?" at bounding box center [119, 120] width 122 height 9
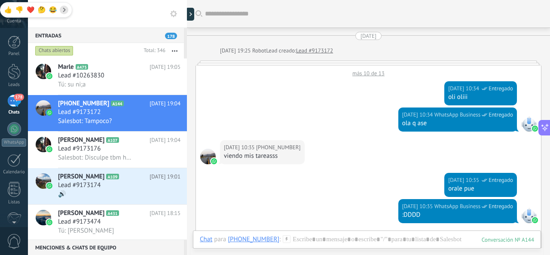
scroll to position [488, 0]
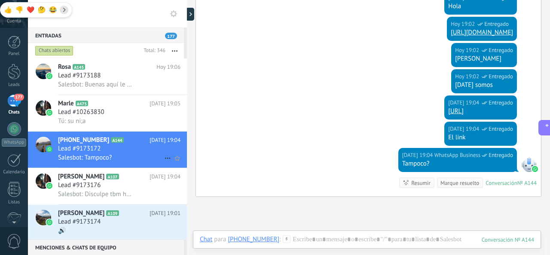
click at [152, 152] on div "Lead #9173172" at bounding box center [119, 148] width 122 height 9
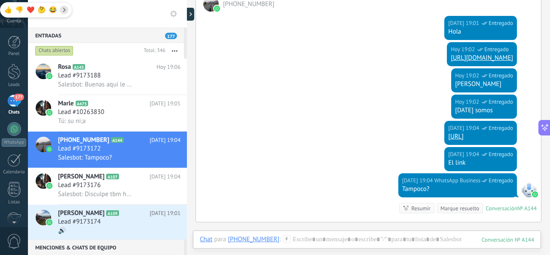
scroll to position [449, 0]
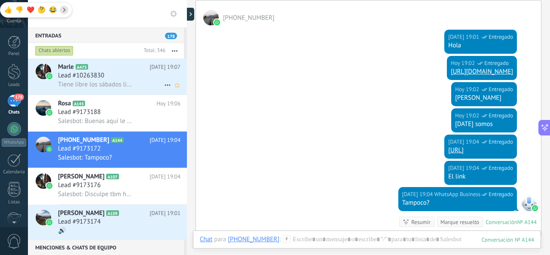
drag, startPoint x: 109, startPoint y: 75, endPoint x: 144, endPoint y: 79, distance: 35.4
click at [109, 75] on div "Lead #10263830" at bounding box center [119, 75] width 122 height 9
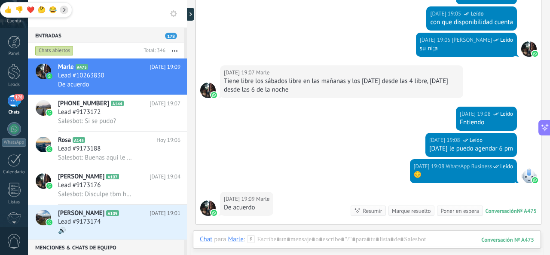
scroll to position [706, 0]
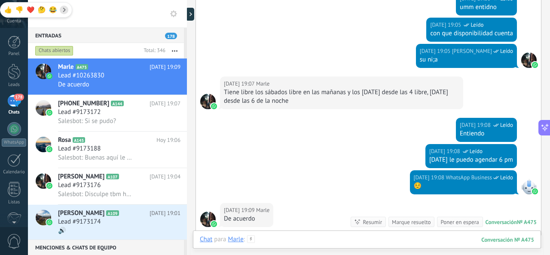
click at [302, 241] on div at bounding box center [367, 248] width 334 height 26
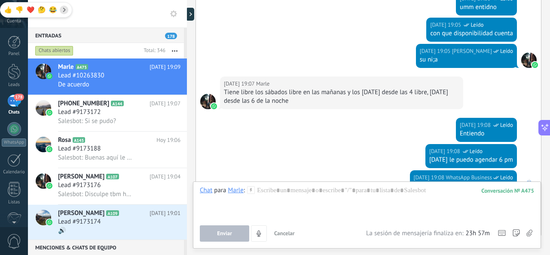
click at [305, 241] on div "Enviar Cancelar Rastrear clics en links ? Reducir links largos y rastrear clics…" at bounding box center [283, 233] width 166 height 16
click at [308, 233] on div "Enviar Cancelar Rastrear clics en links ? Reducir links largos y rastrear clics…" at bounding box center [283, 233] width 166 height 16
click at [294, 202] on div at bounding box center [367, 202] width 334 height 33
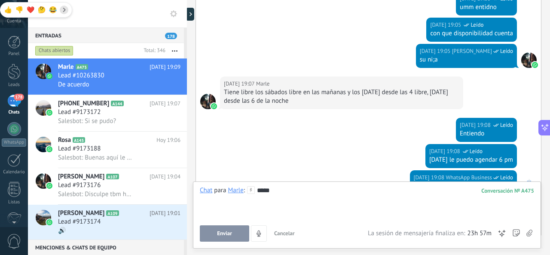
click at [232, 236] on button "Enviar" at bounding box center [224, 233] width 49 height 16
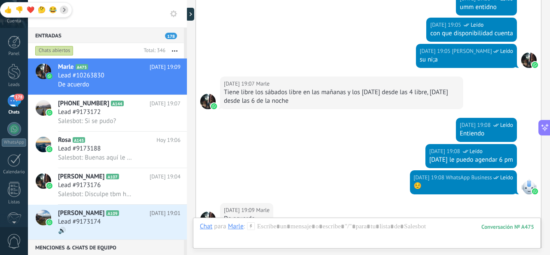
scroll to position [883, 0]
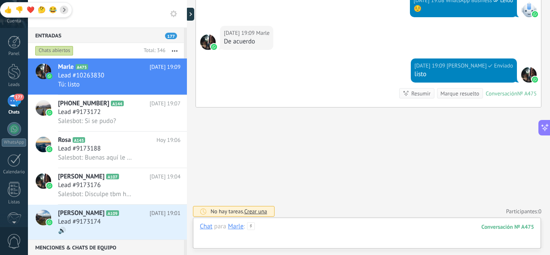
click at [302, 228] on div at bounding box center [367, 235] width 334 height 26
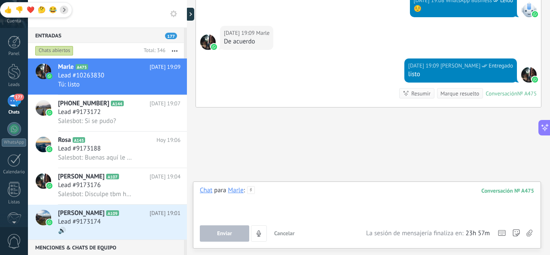
click at [302, 204] on div at bounding box center [367, 202] width 334 height 33
click at [296, 195] on div at bounding box center [367, 202] width 334 height 33
click at [220, 235] on span "Enviar" at bounding box center [224, 233] width 15 height 6
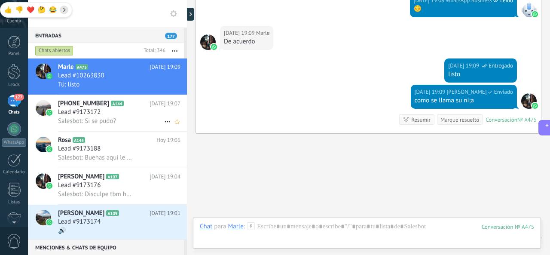
scroll to position [910, 0]
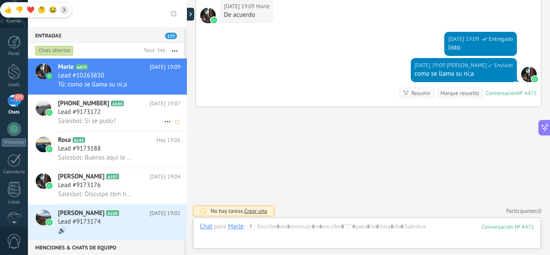
click at [123, 110] on div "Lead #9173172" at bounding box center [119, 112] width 122 height 9
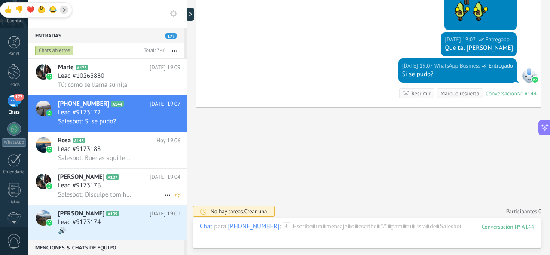
scroll to position [43, 0]
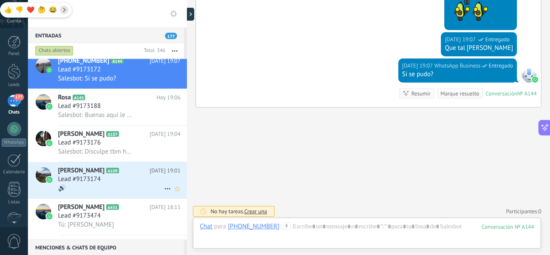
click at [119, 172] on h2 "[PERSON_NAME] A109" at bounding box center [103, 170] width 91 height 9
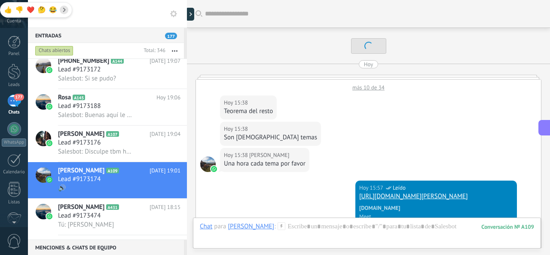
scroll to position [829, 0]
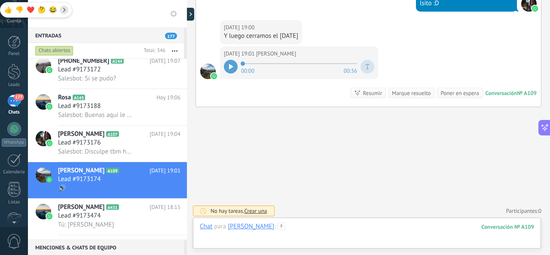
click at [345, 232] on div at bounding box center [367, 235] width 334 height 26
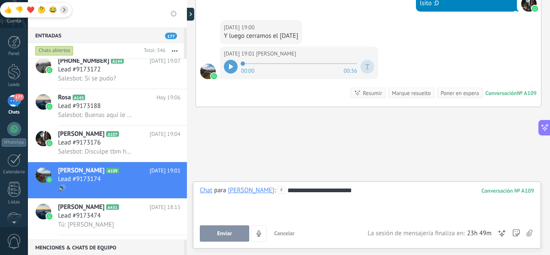
click at [226, 234] on span "Enviar" at bounding box center [224, 233] width 15 height 6
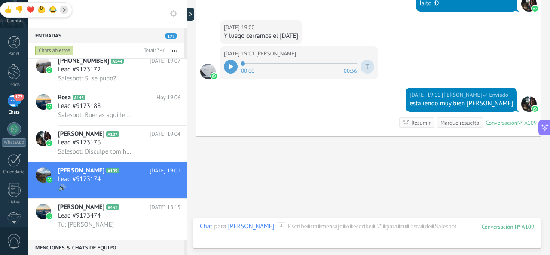
scroll to position [859, 0]
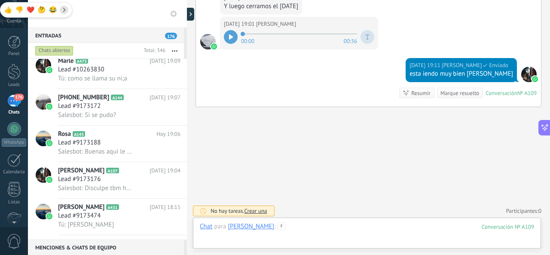
click at [317, 226] on div at bounding box center [367, 235] width 334 height 26
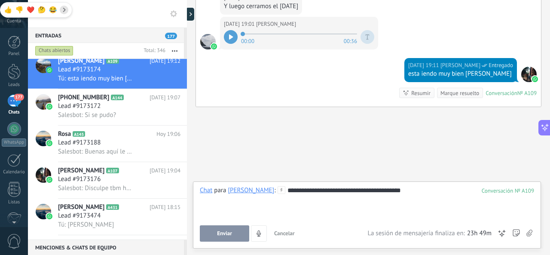
click at [232, 234] on span "Enviar" at bounding box center [224, 233] width 15 height 6
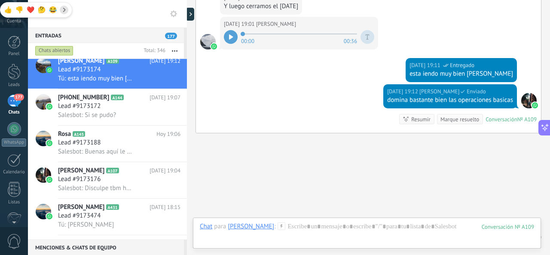
scroll to position [885, 0]
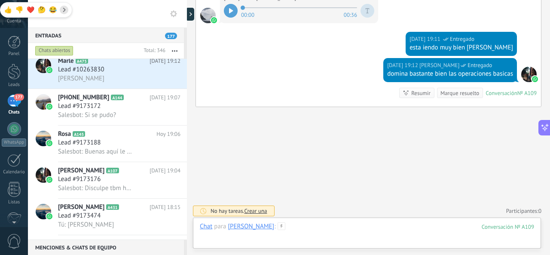
click at [290, 229] on div at bounding box center [367, 235] width 334 height 26
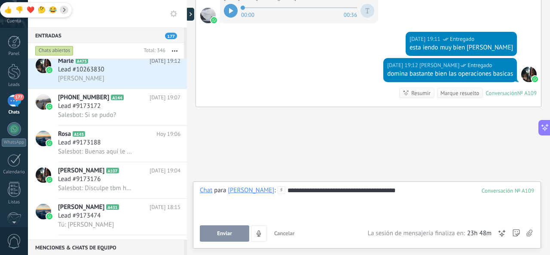
click at [235, 227] on button "Enviar" at bounding box center [224, 233] width 49 height 16
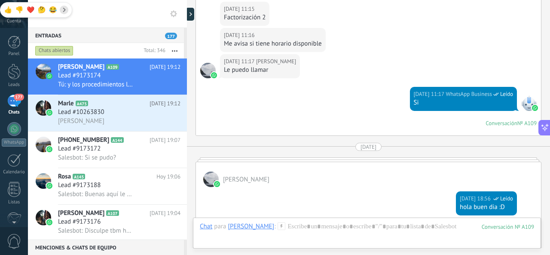
scroll to position [2476, 0]
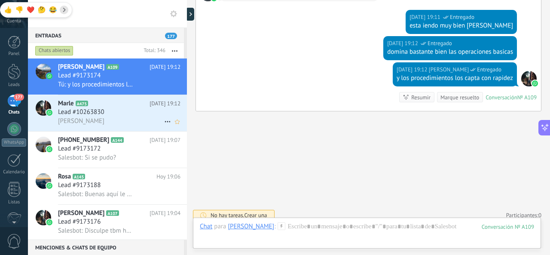
click at [104, 123] on span "[PERSON_NAME]" at bounding box center [81, 121] width 46 height 8
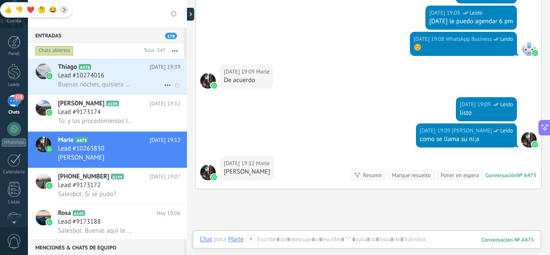
scroll to position [687, 0]
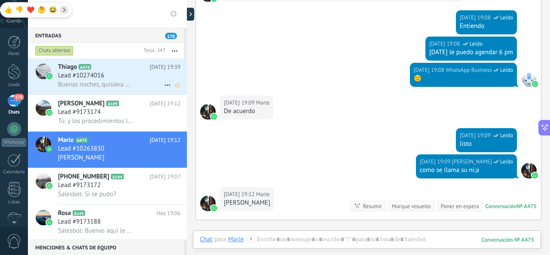
click at [95, 73] on span "Lead #10274016" at bounding box center [81, 75] width 46 height 9
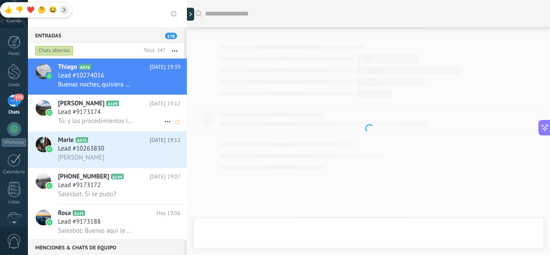
scroll to position [30, 0]
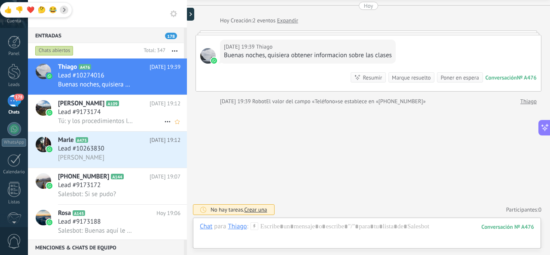
click at [119, 100] on h2 "[PERSON_NAME] A109" at bounding box center [103, 103] width 91 height 9
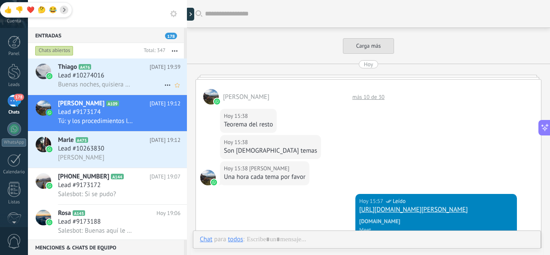
scroll to position [878, 0]
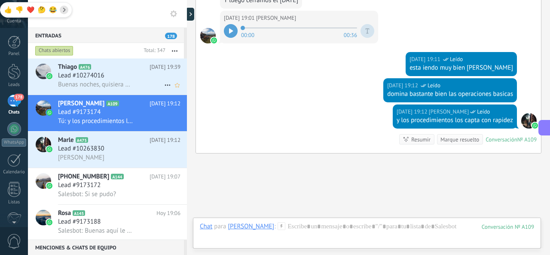
click at [119, 85] on span "Buenas noches, quisiera obtener informacion sobre las clases" at bounding box center [95, 84] width 75 height 8
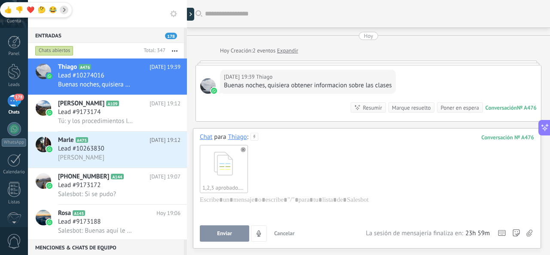
click at [216, 234] on button "Enviar" at bounding box center [224, 233] width 49 height 16
click at [104, 161] on span "[PERSON_NAME]" at bounding box center [81, 157] width 46 height 8
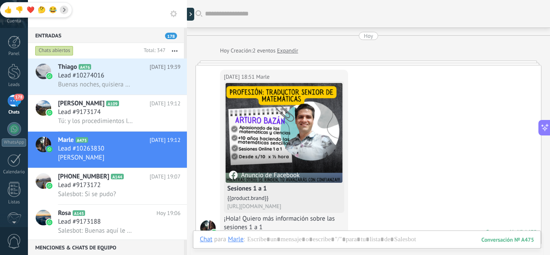
scroll to position [761, 0]
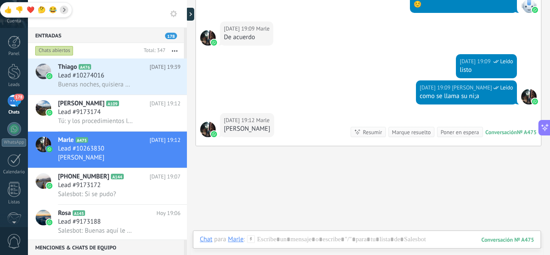
click at [235, 130] on div "[PERSON_NAME]" at bounding box center [247, 129] width 46 height 9
copy div "[PERSON_NAME]"
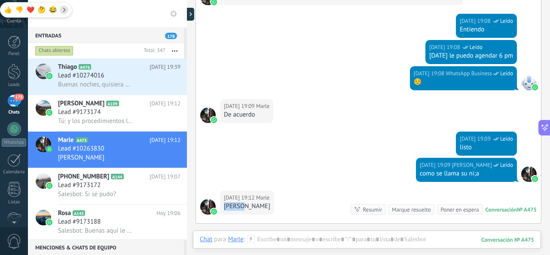
scroll to position [589, 0]
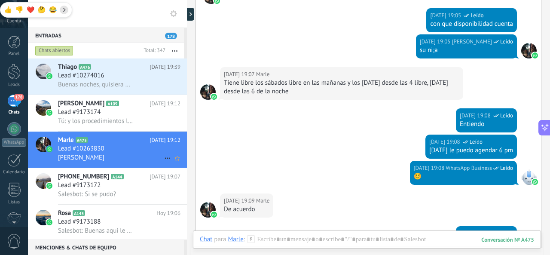
click at [94, 149] on span "Lead #10263830" at bounding box center [81, 148] width 46 height 9
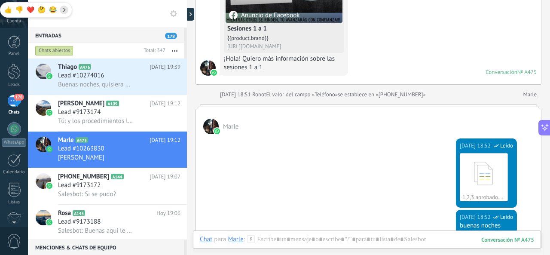
scroll to position [0, 0]
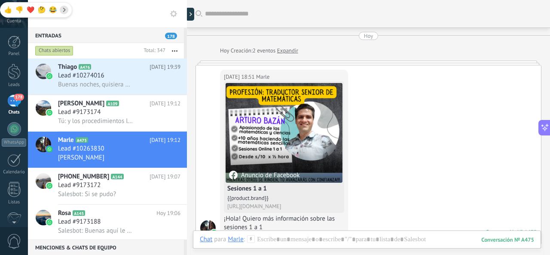
click at [207, 223] on div at bounding box center [207, 227] width 15 height 15
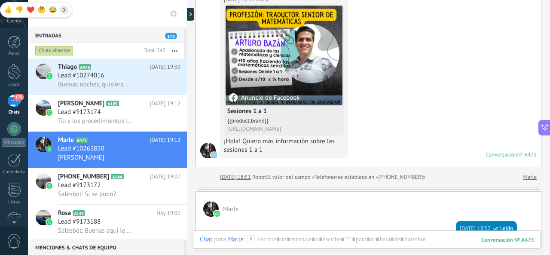
scroll to position [86, 0]
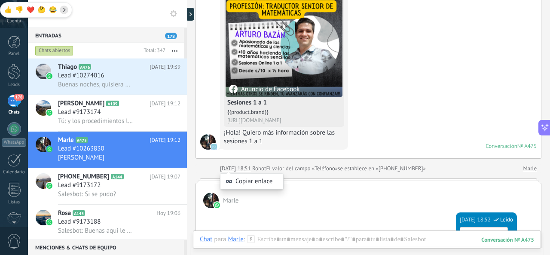
click at [211, 148] on img at bounding box center [214, 146] width 6 height 6
click at [211, 147] on img at bounding box center [214, 146] width 6 height 6
click at [216, 145] on img at bounding box center [214, 146] width 6 height 6
click at [214, 148] on img at bounding box center [214, 146] width 6 height 6
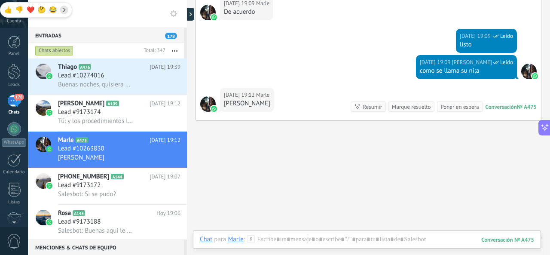
scroll to position [800, 0]
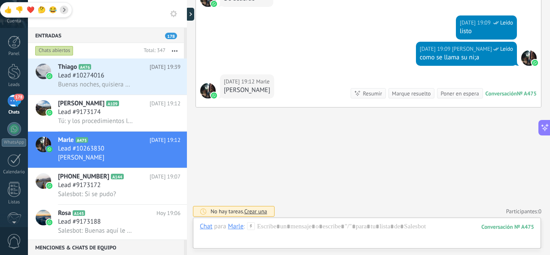
click at [238, 227] on div "Marle" at bounding box center [235, 226] width 15 height 8
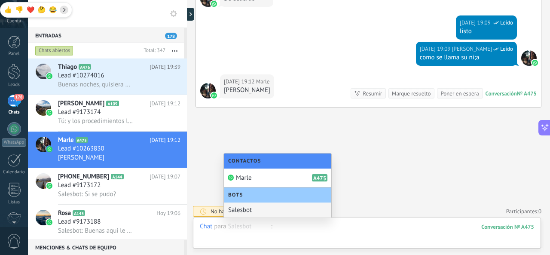
click at [229, 232] on div at bounding box center [367, 235] width 334 height 26
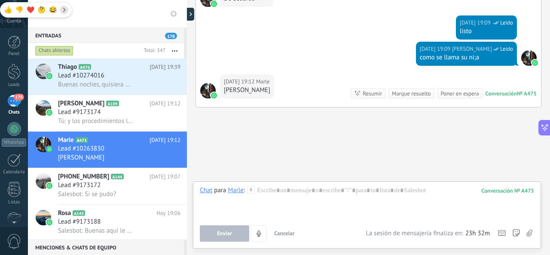
click at [237, 192] on div "Marle" at bounding box center [235, 190] width 15 height 8
click at [108, 152] on h3 "Lead #10263830" at bounding box center [83, 148] width 51 height 9
click at [109, 152] on div "Lead #10263830" at bounding box center [119, 148] width 122 height 9
click at [73, 153] on span "Lead #10263830" at bounding box center [81, 148] width 46 height 9
click at [164, 158] on icon at bounding box center [167, 158] width 10 height 10
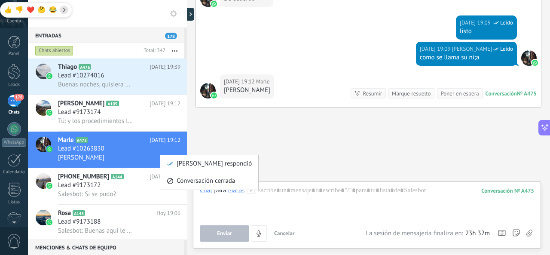
click at [86, 151] on div at bounding box center [275, 127] width 550 height 255
click at [86, 151] on span "Lead #10263830" at bounding box center [81, 148] width 46 height 9
click at [52, 145] on div at bounding box center [43, 149] width 30 height 36
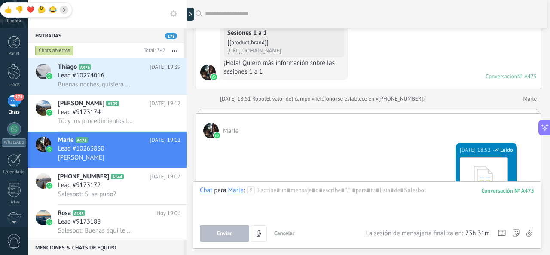
scroll to position [0, 0]
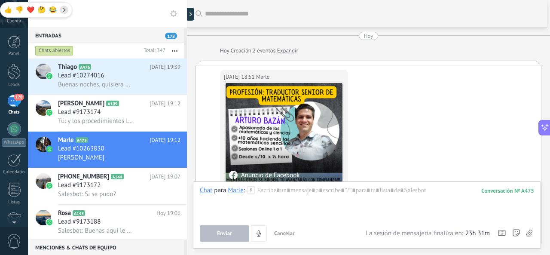
click at [289, 51] on link "Expandir" at bounding box center [287, 50] width 21 height 9
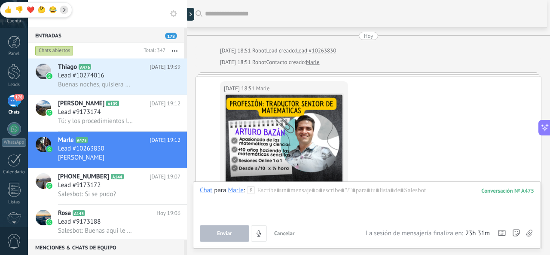
click at [301, 50] on link "Lead #10263830" at bounding box center [316, 50] width 40 height 9
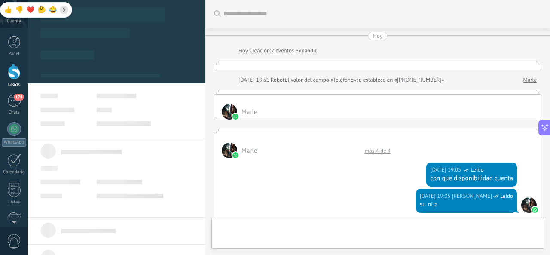
scroll to position [365, 0]
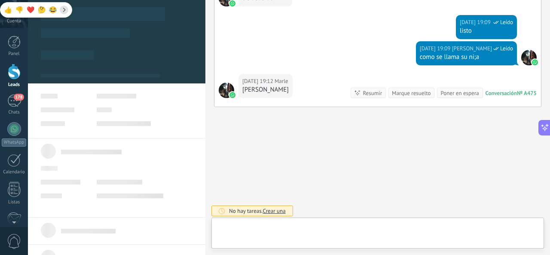
type textarea "**********"
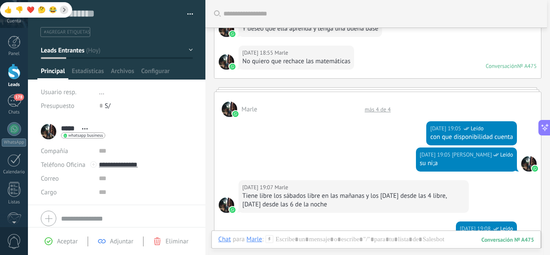
scroll to position [456, 0]
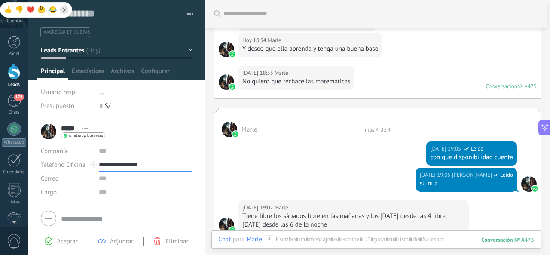
drag, startPoint x: 153, startPoint y: 164, endPoint x: 101, endPoint y: 166, distance: 52.0
click at [101, 166] on input "**********" at bounding box center [146, 165] width 94 height 14
type input "**********"
